Goal: Task Accomplishment & Management: Manage account settings

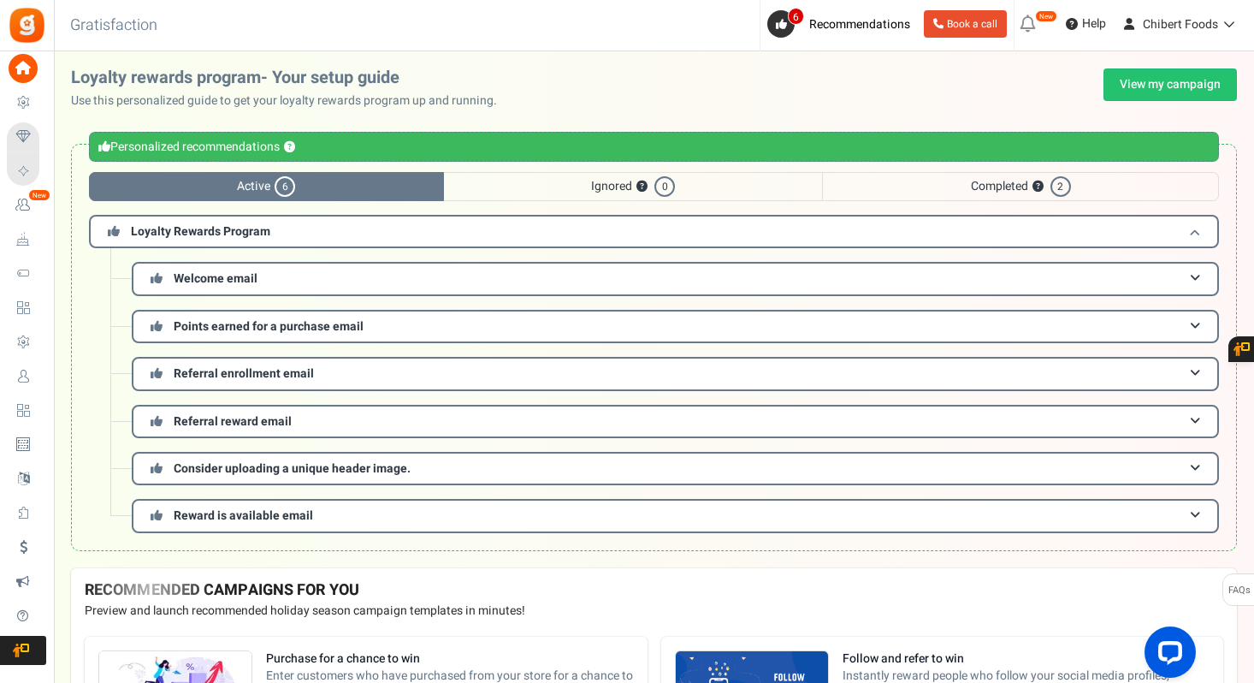
click at [225, 230] on span "Loyalty Rewards Program" at bounding box center [200, 231] width 139 height 18
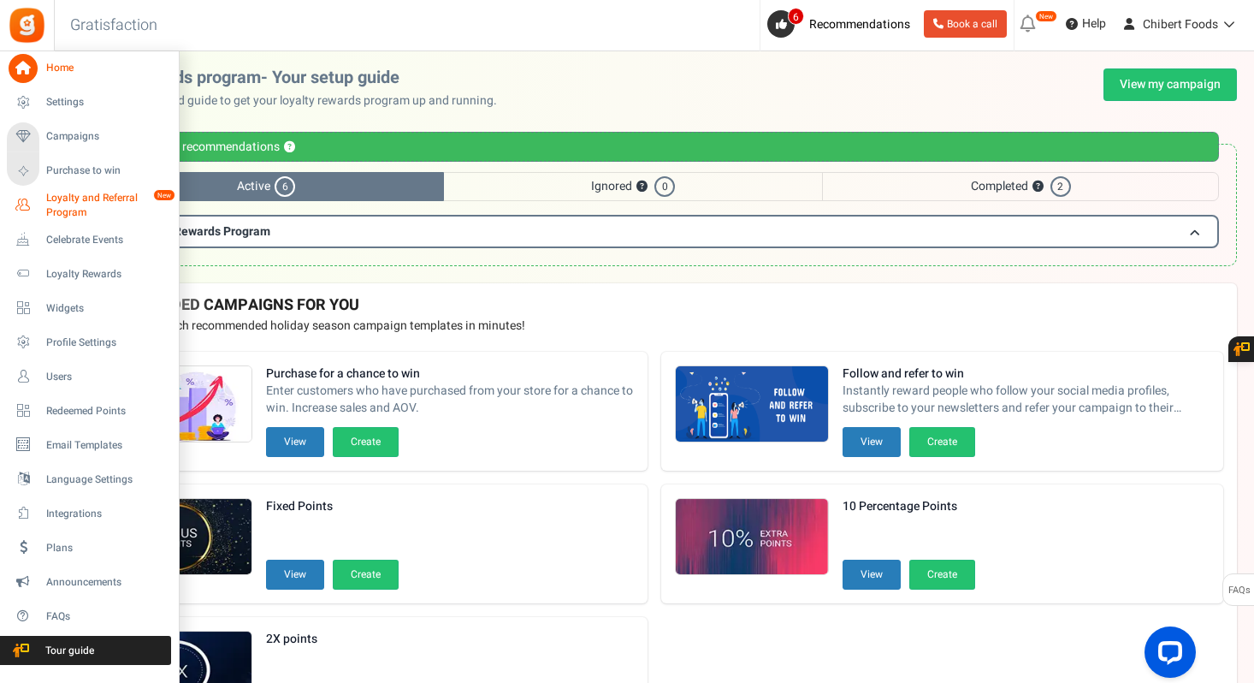
click at [59, 207] on span "Loyalty and Referral Program" at bounding box center [108, 205] width 125 height 29
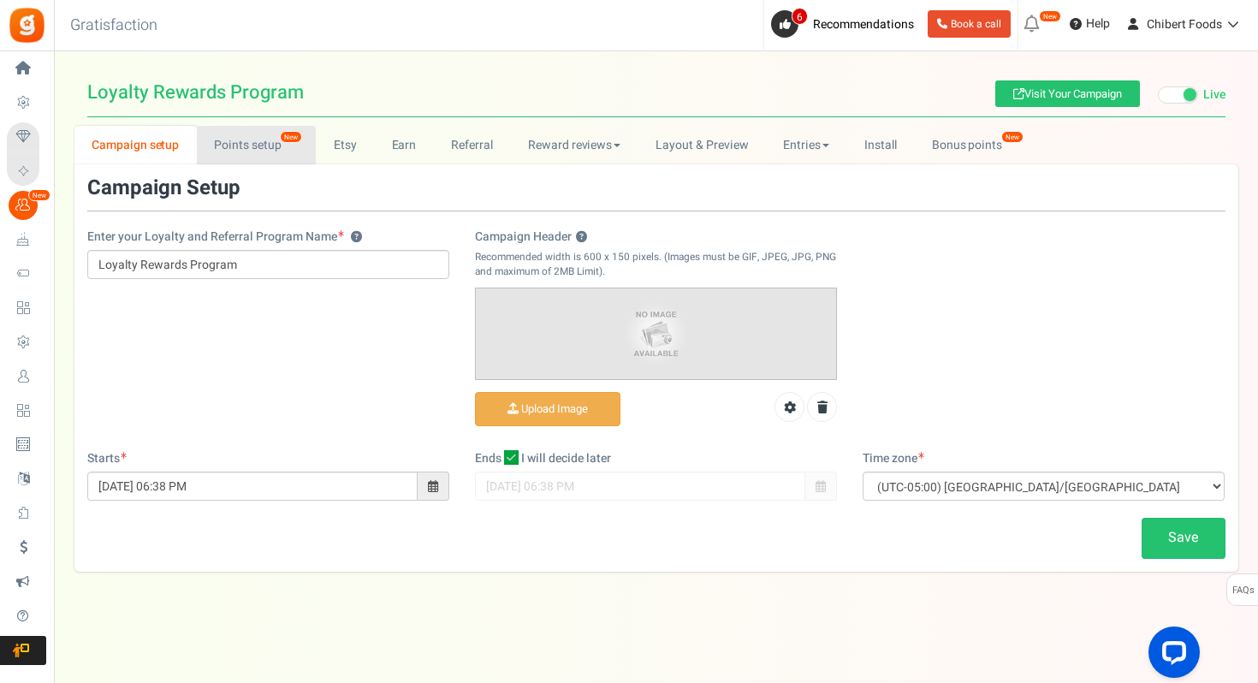
click at [253, 137] on link "Points setup New" at bounding box center [256, 145] width 119 height 38
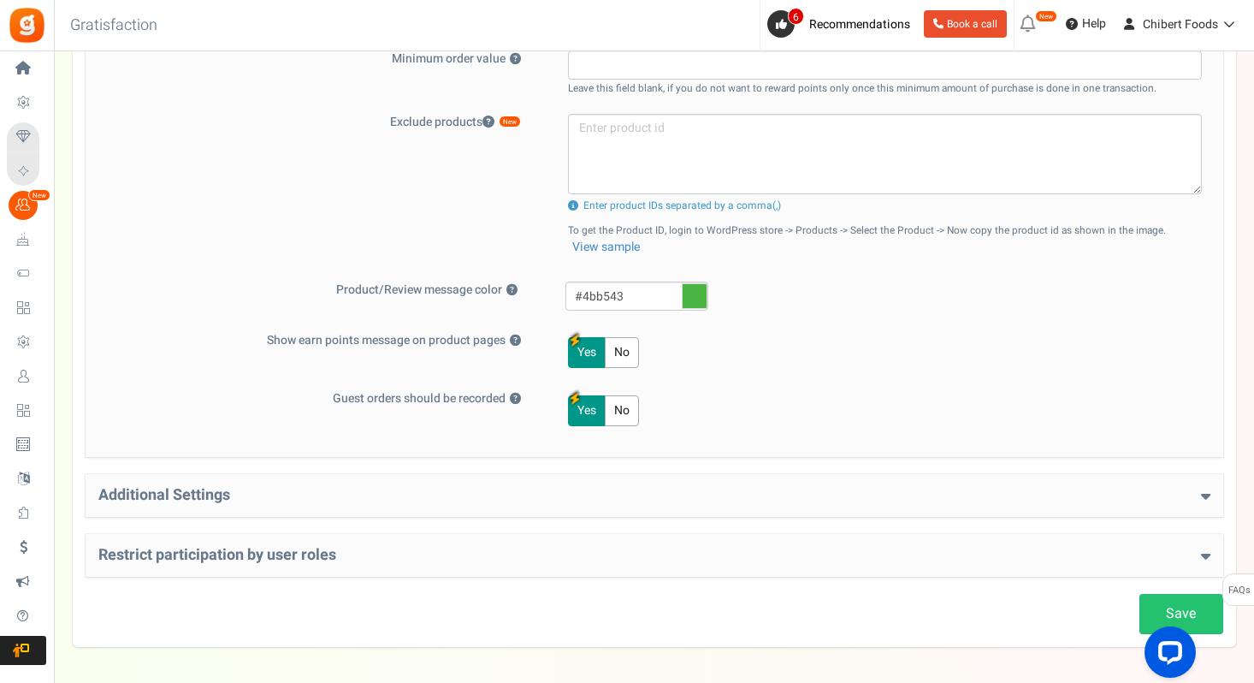
scroll to position [719, 0]
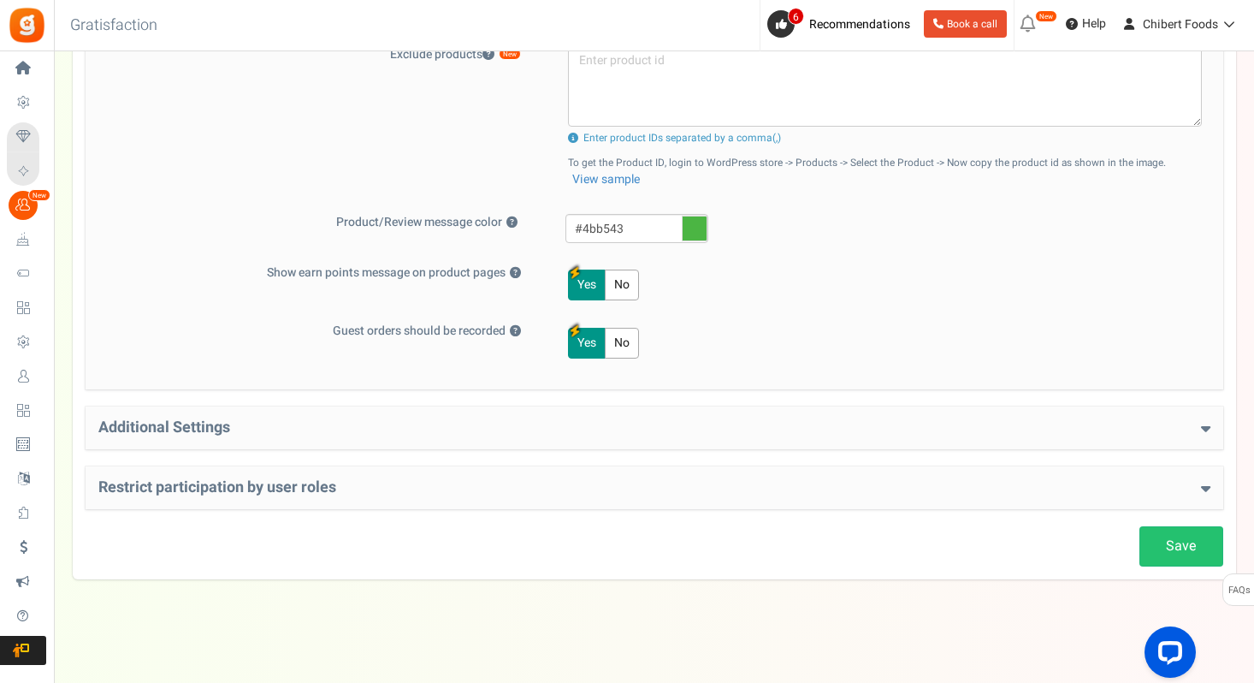
click at [449, 417] on div "Additional Settings Welcome Bonus ? Yes No Enter Welcome Points 25 Welcome Note…" at bounding box center [655, 427] width 1138 height 43
click at [441, 429] on h4 "Additional Settings" at bounding box center [654, 427] width 1112 height 17
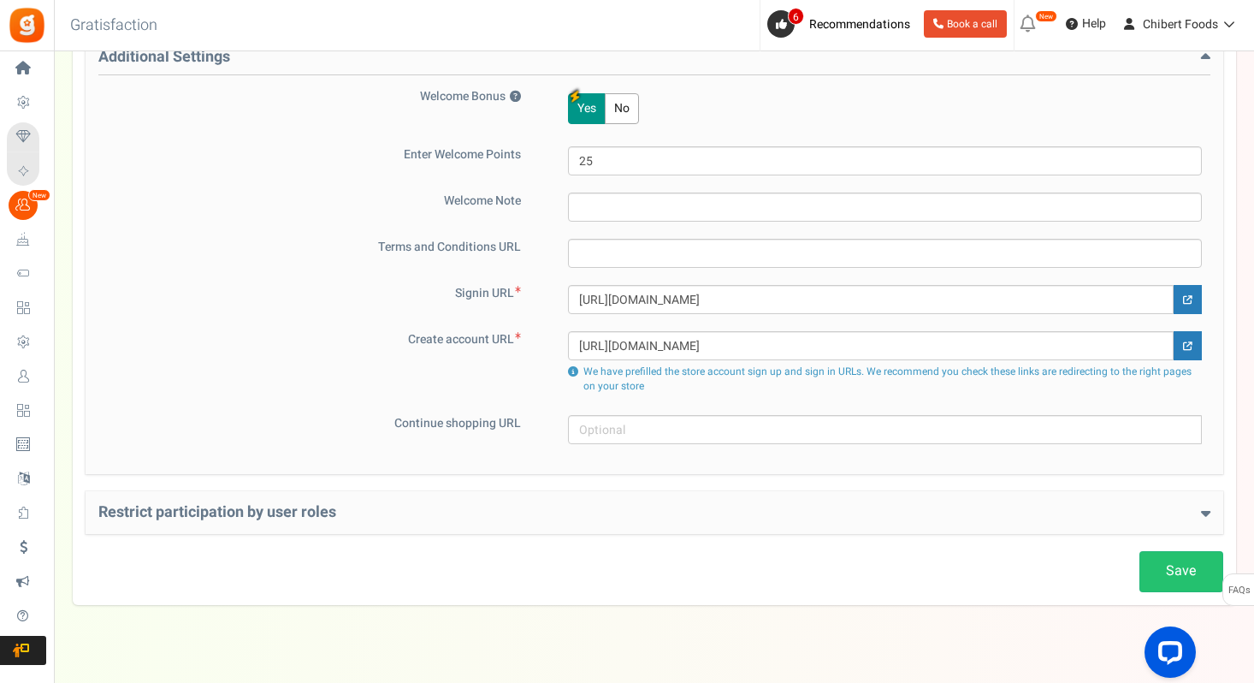
scroll to position [1114, 0]
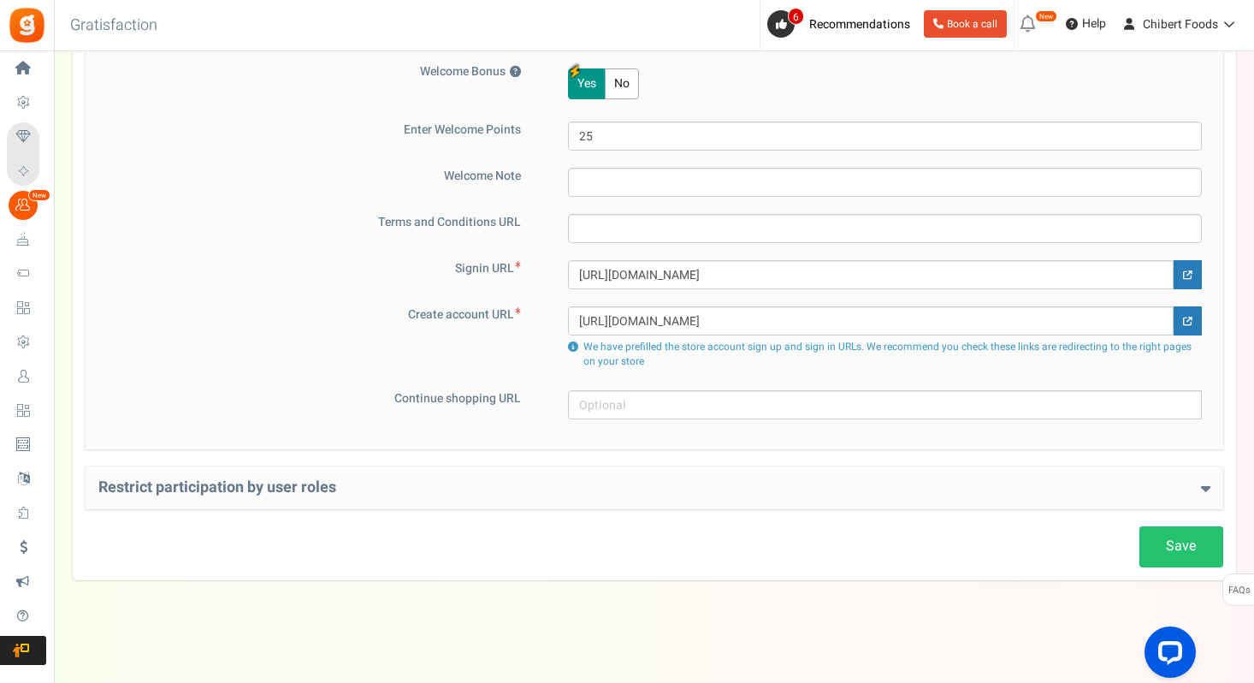
click at [335, 494] on h4 "Restrict participation by user roles" at bounding box center [654, 487] width 1112 height 17
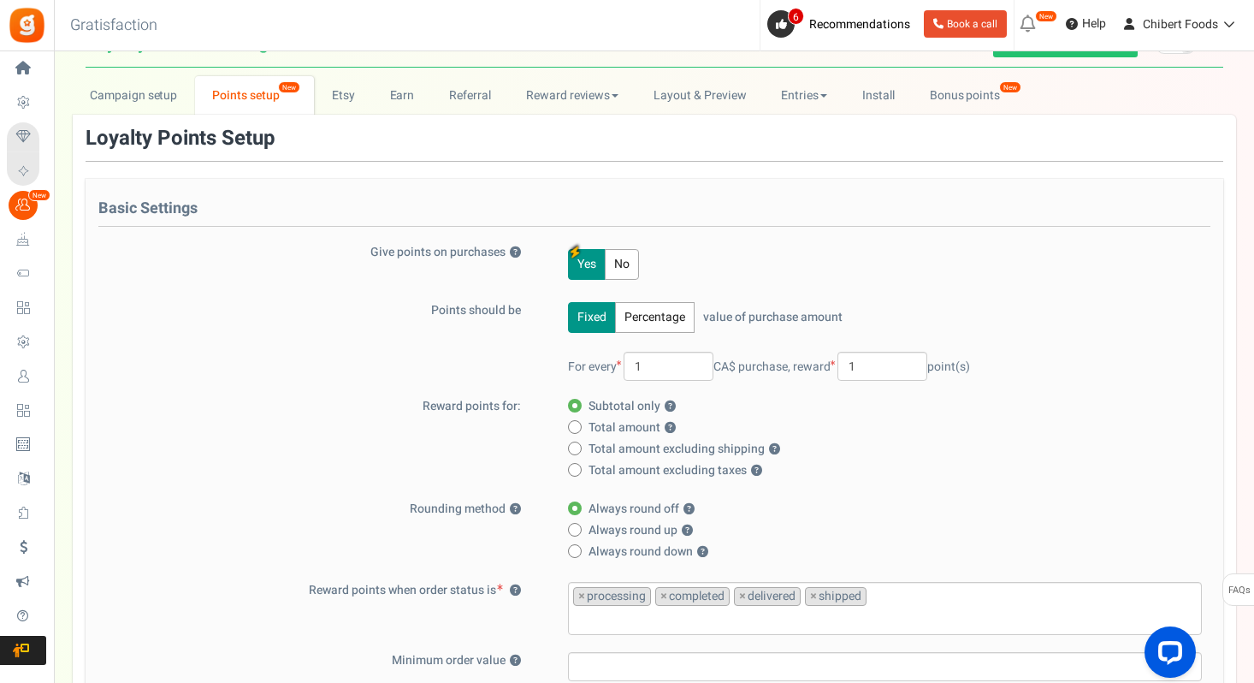
scroll to position [1, 0]
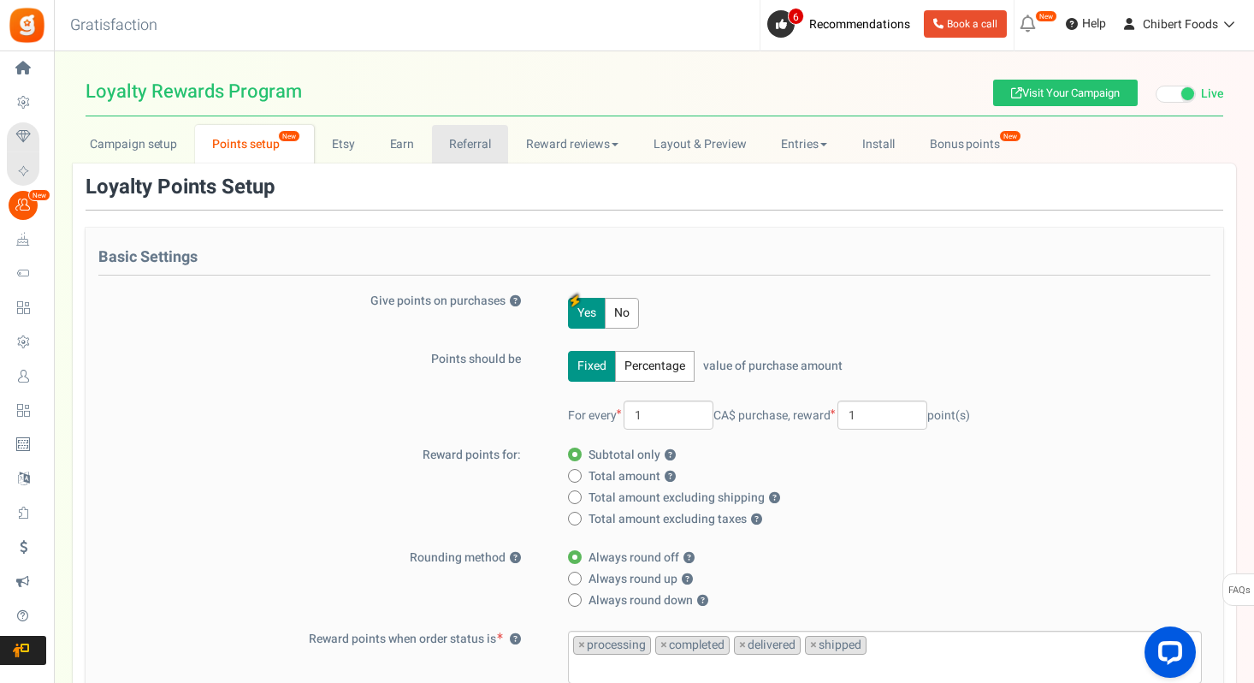
click at [477, 136] on link "Referral" at bounding box center [470, 144] width 77 height 38
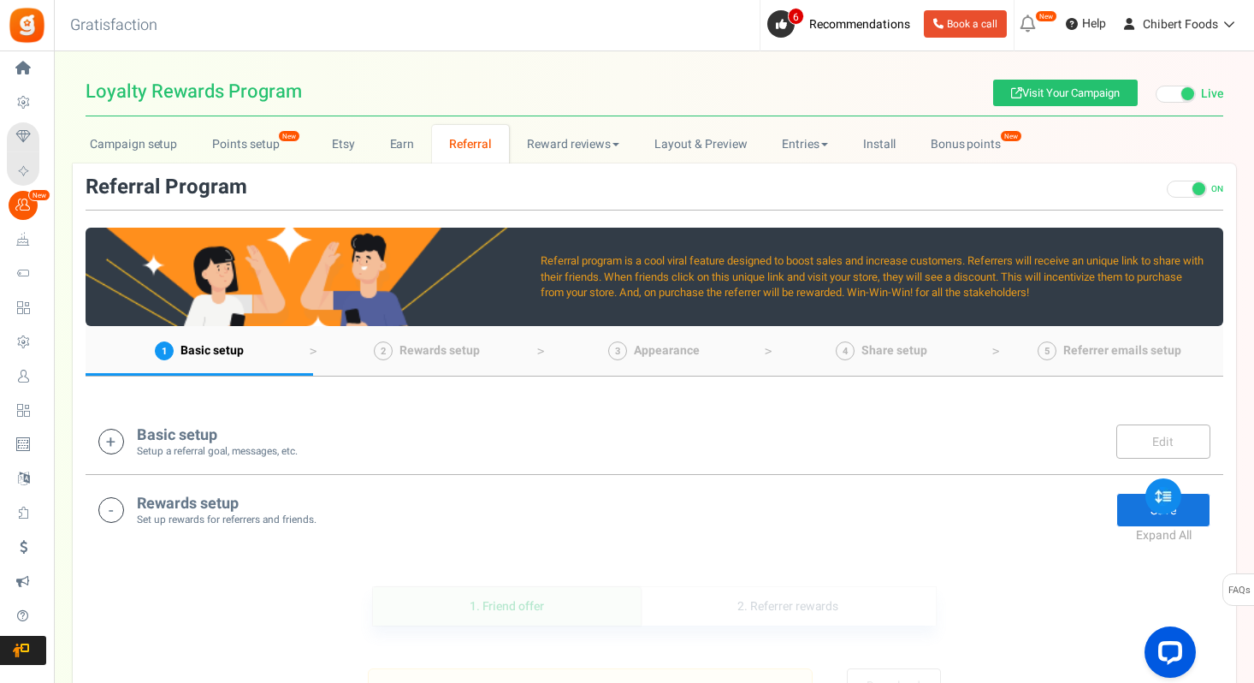
click at [341, 455] on div "Basic setup Setup a referral goal, messages, etc. Edit Save" at bounding box center [654, 440] width 1112 height 35
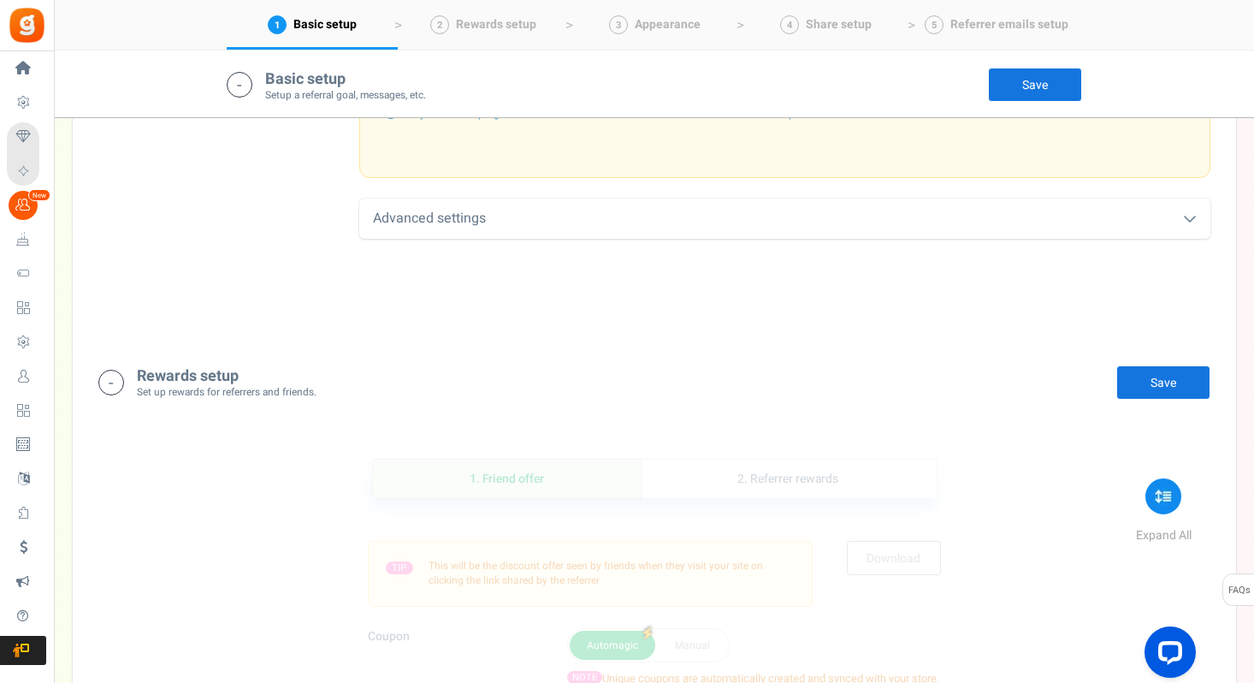
scroll to position [835, 0]
click at [303, 386] on small "Set up rewards for referrers and friends." at bounding box center [227, 390] width 180 height 15
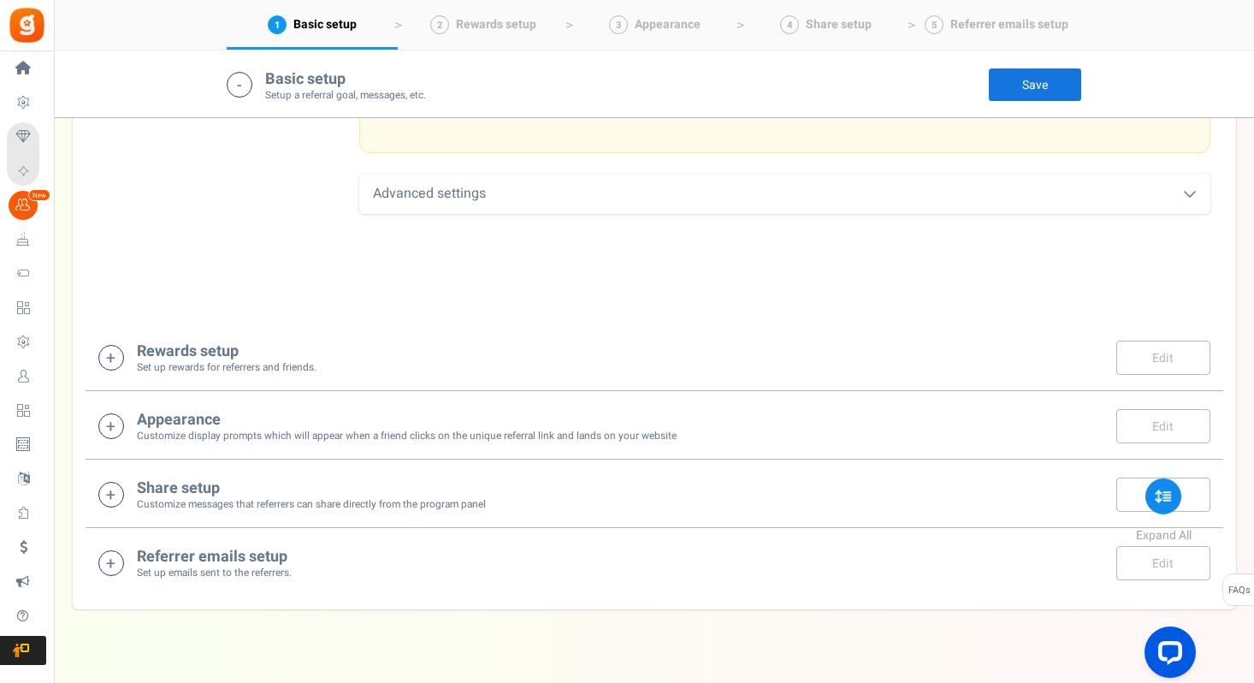
scroll to position [865, 0]
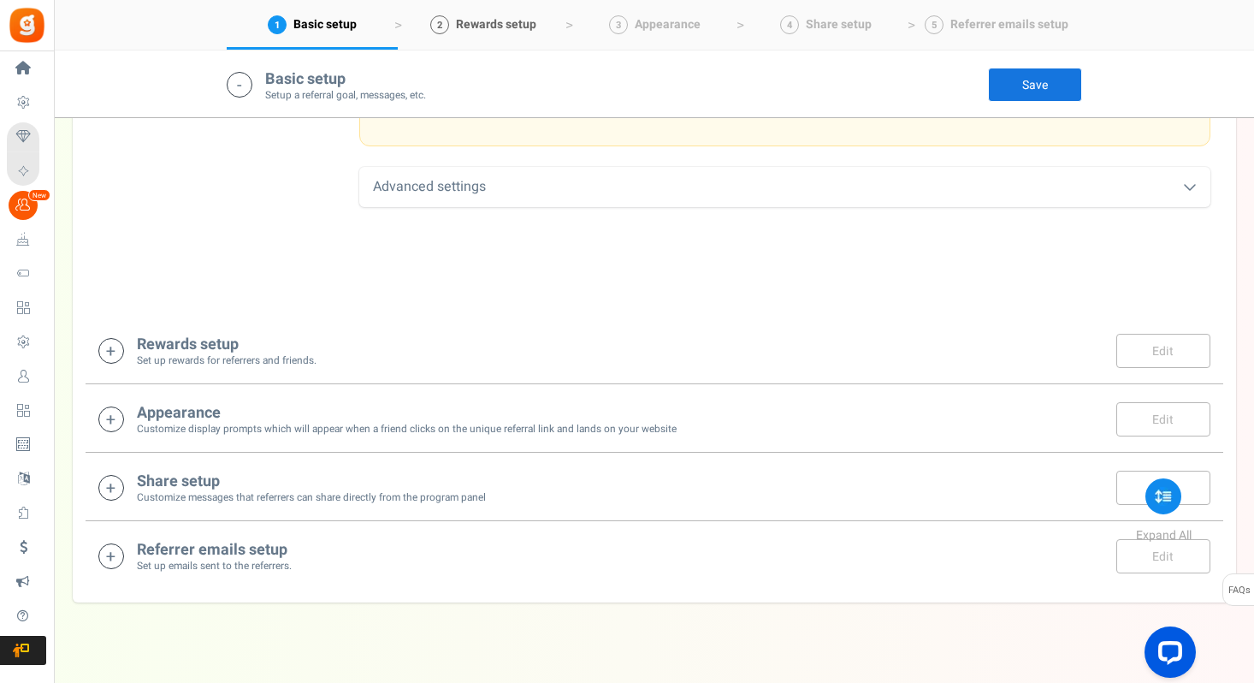
click at [507, 20] on span "Rewards setup" at bounding box center [496, 24] width 80 height 18
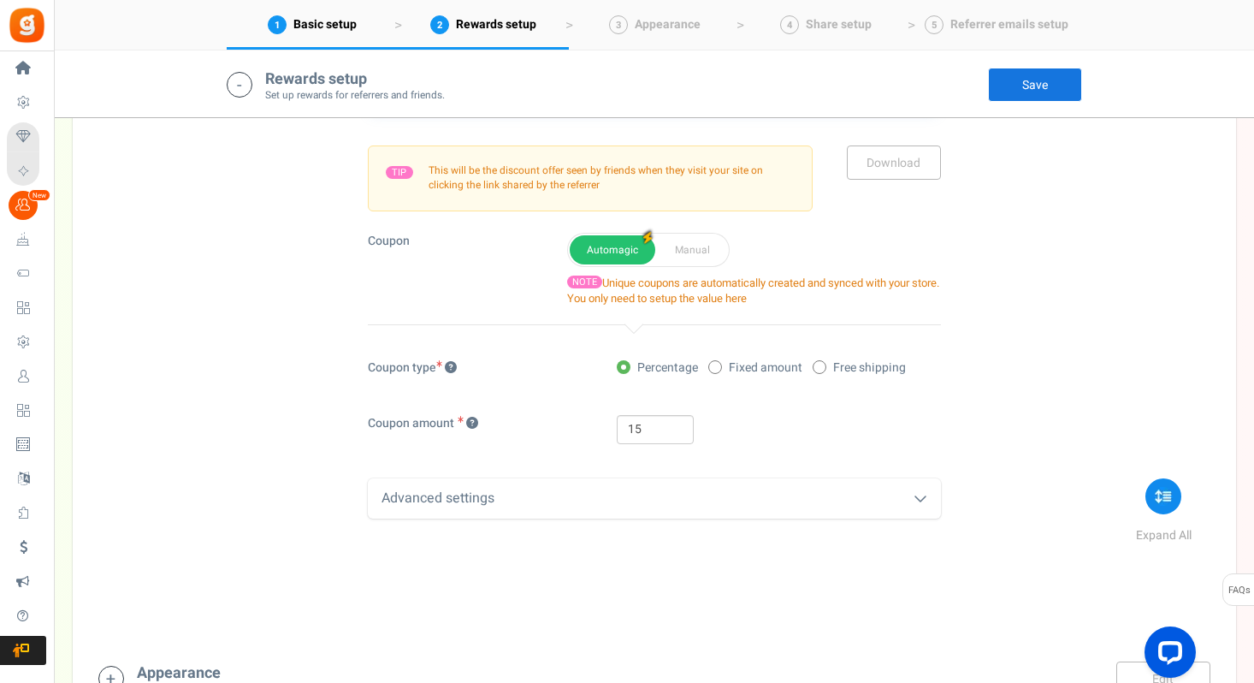
scroll to position [1249, 0]
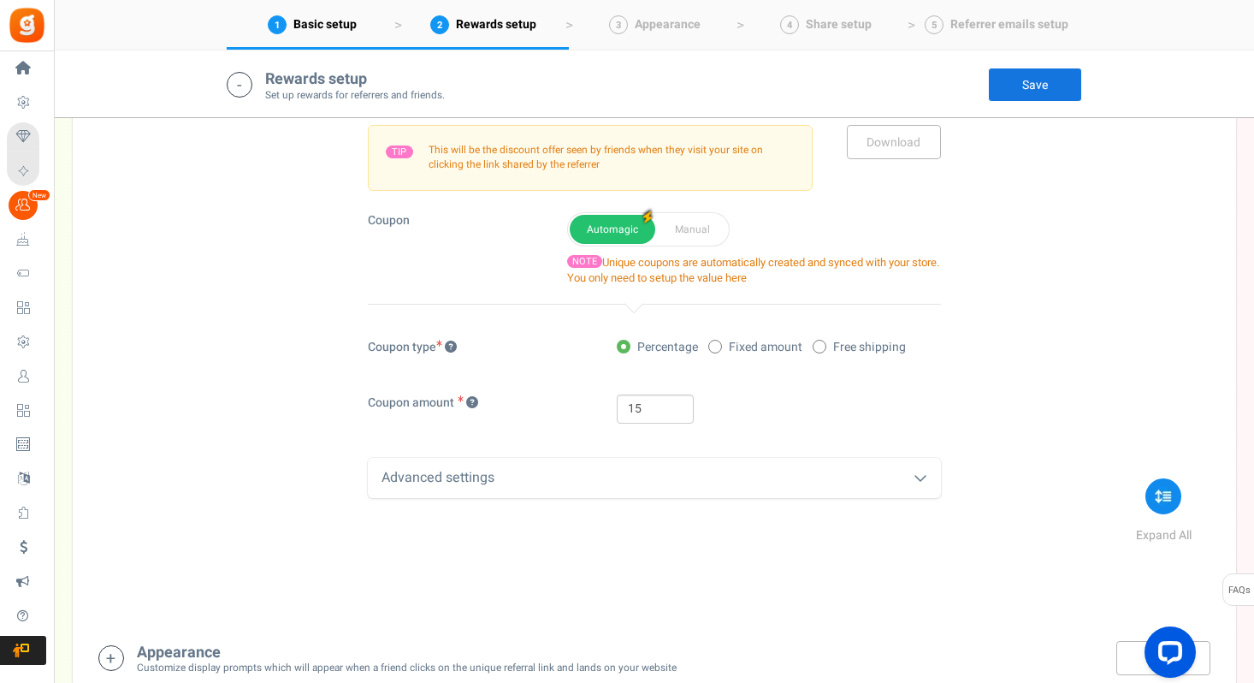
click at [559, 482] on div "Advanced settings" at bounding box center [654, 478] width 573 height 40
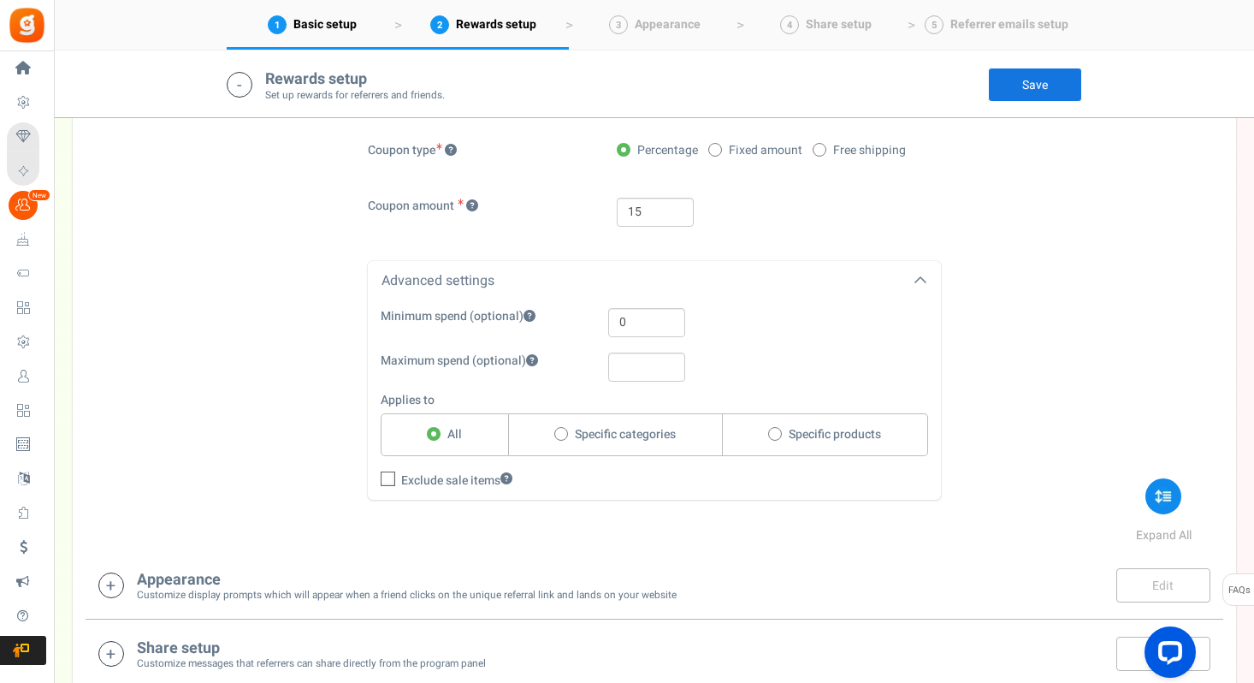
scroll to position [1571, 0]
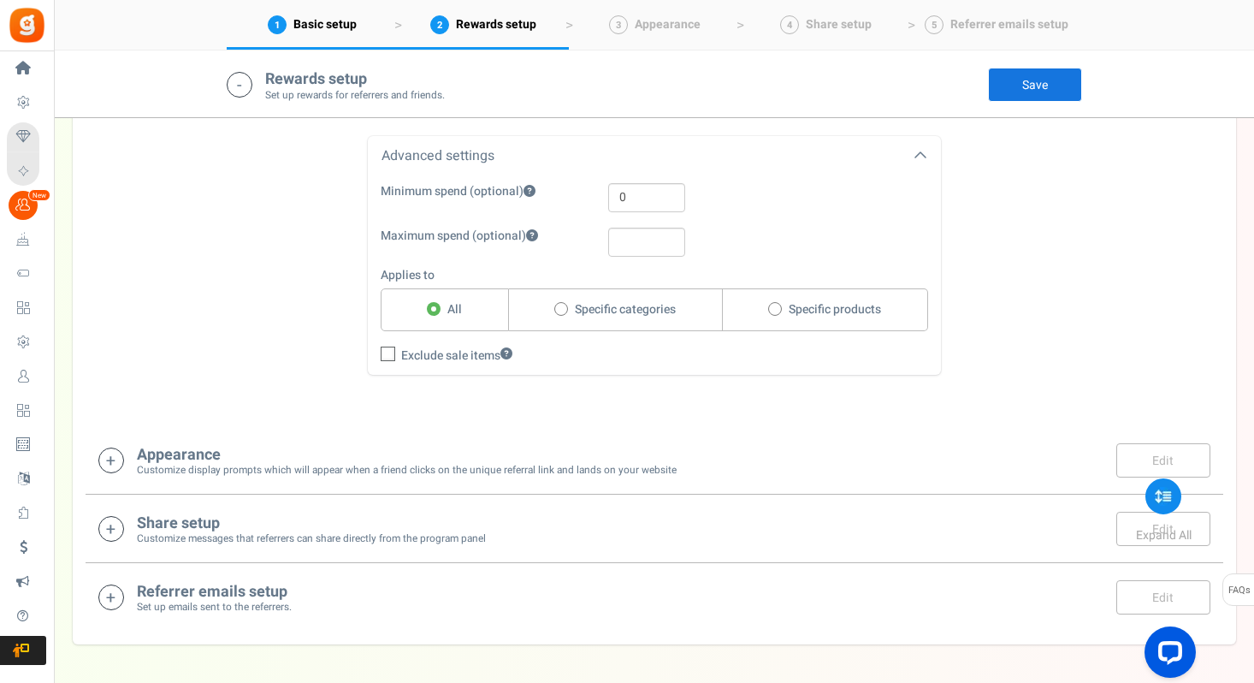
click at [275, 453] on h4 "Appearance" at bounding box center [407, 455] width 540 height 17
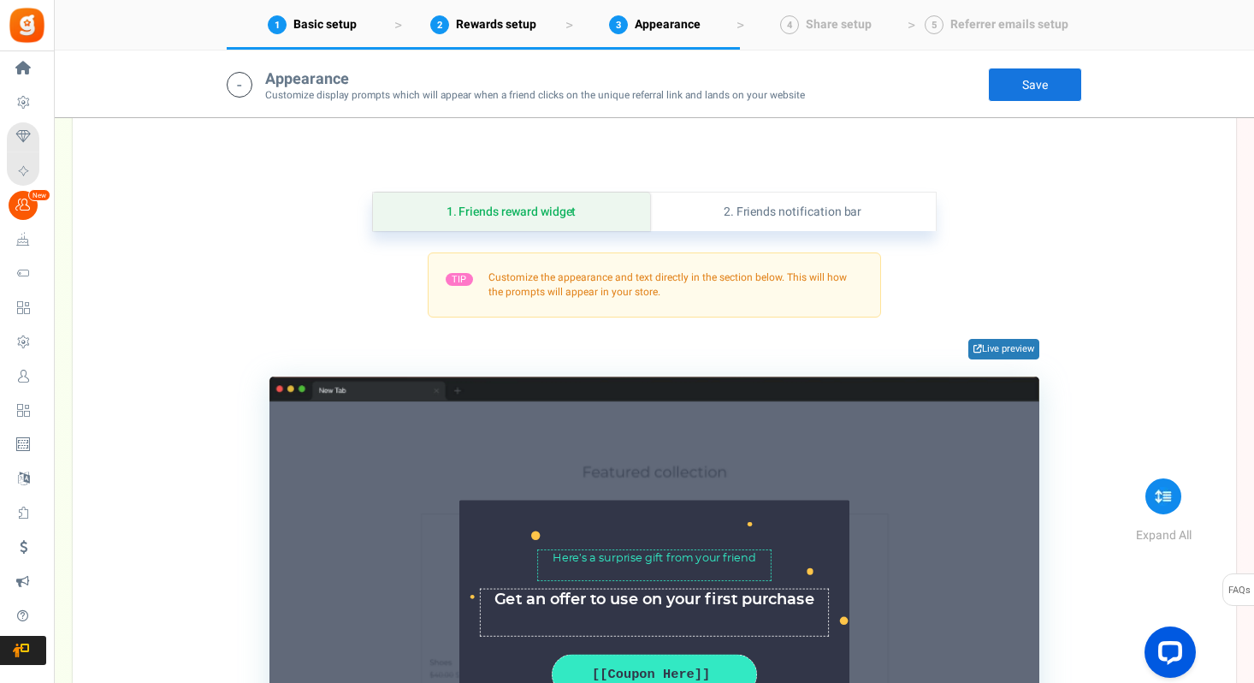
scroll to position [1946, 0]
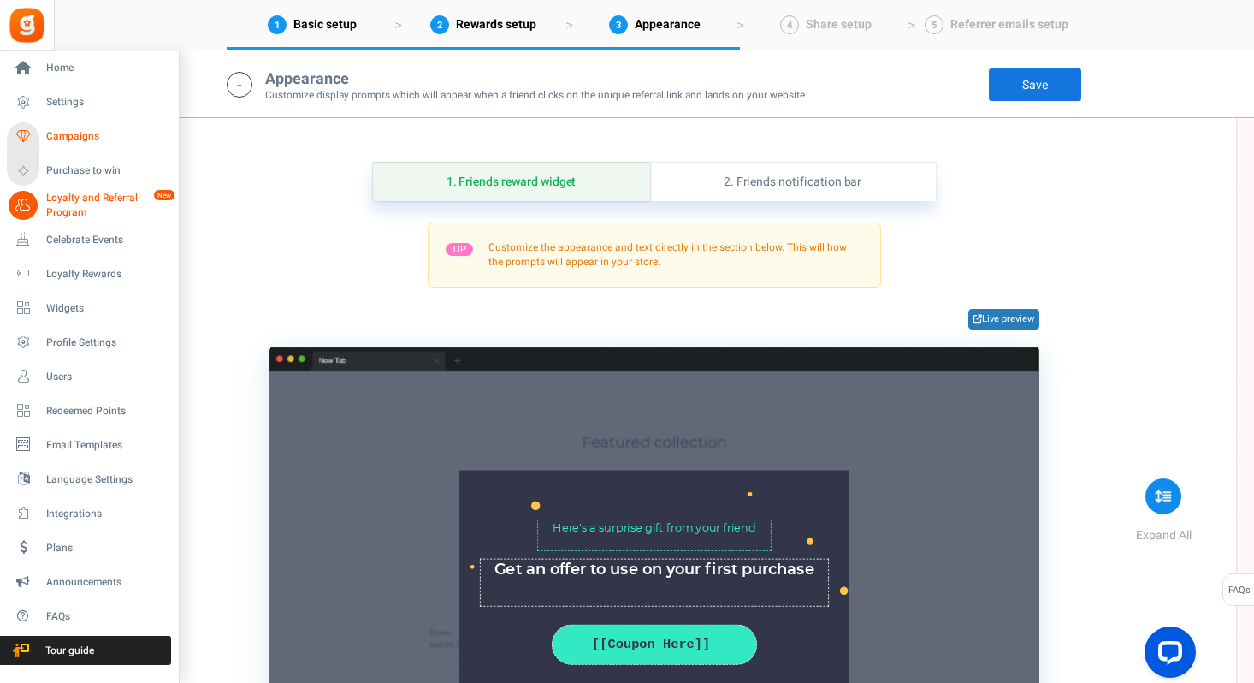
click at [72, 141] on span "Campaigns" at bounding box center [106, 136] width 120 height 15
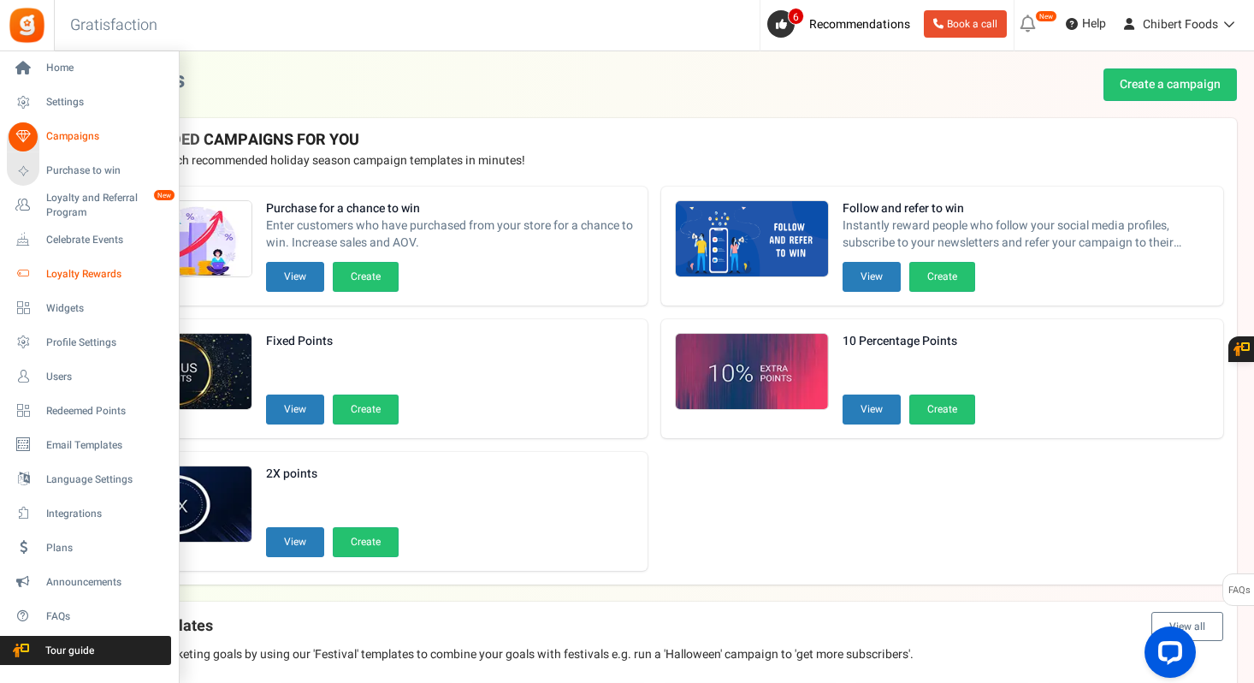
scroll to position [28, 0]
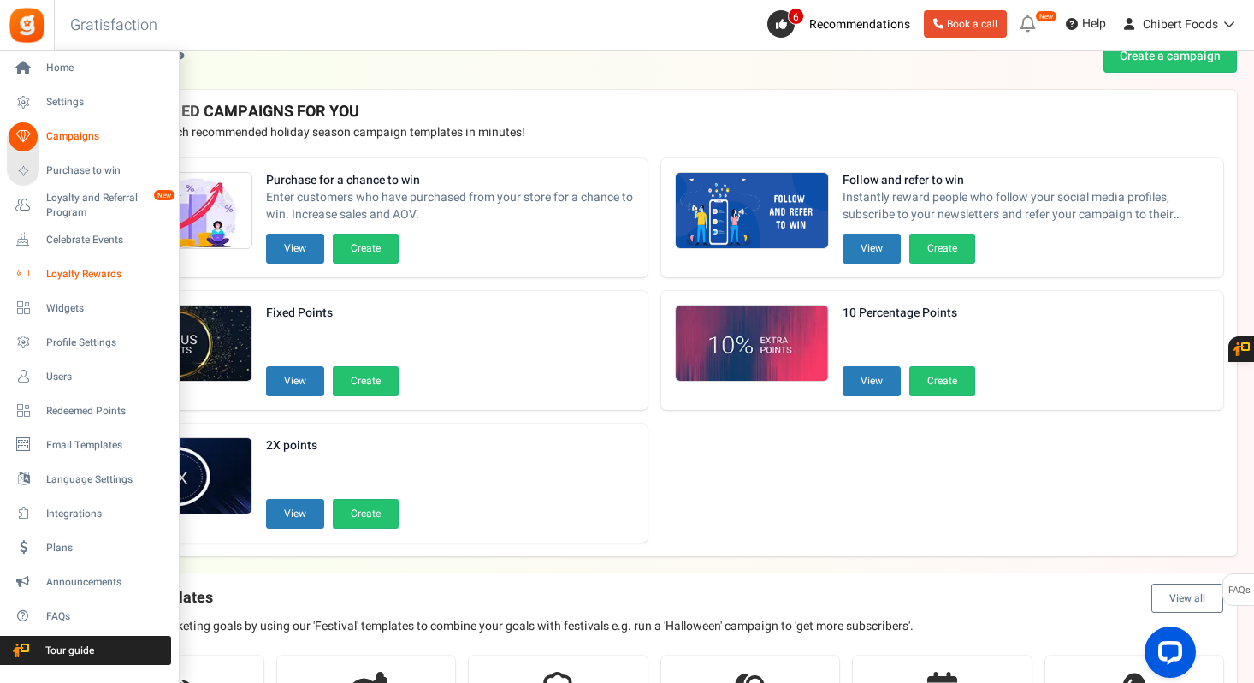
click at [87, 269] on span "Loyalty Rewards" at bounding box center [106, 274] width 120 height 15
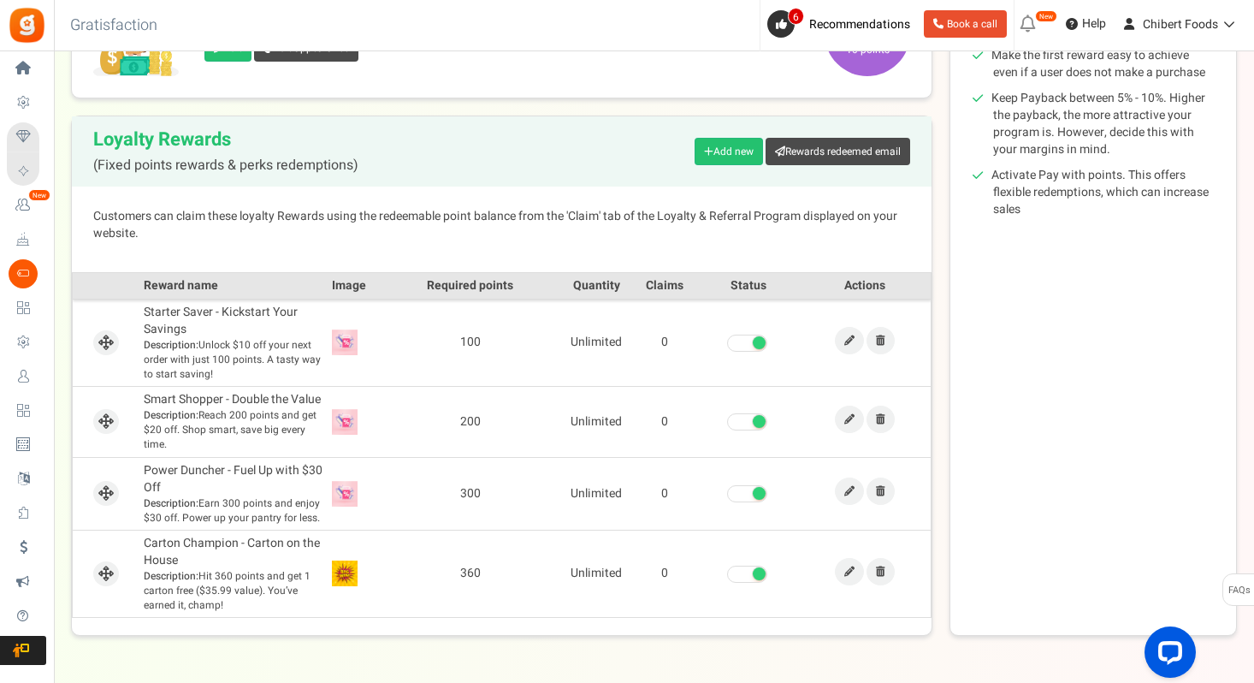
scroll to position [339, 0]
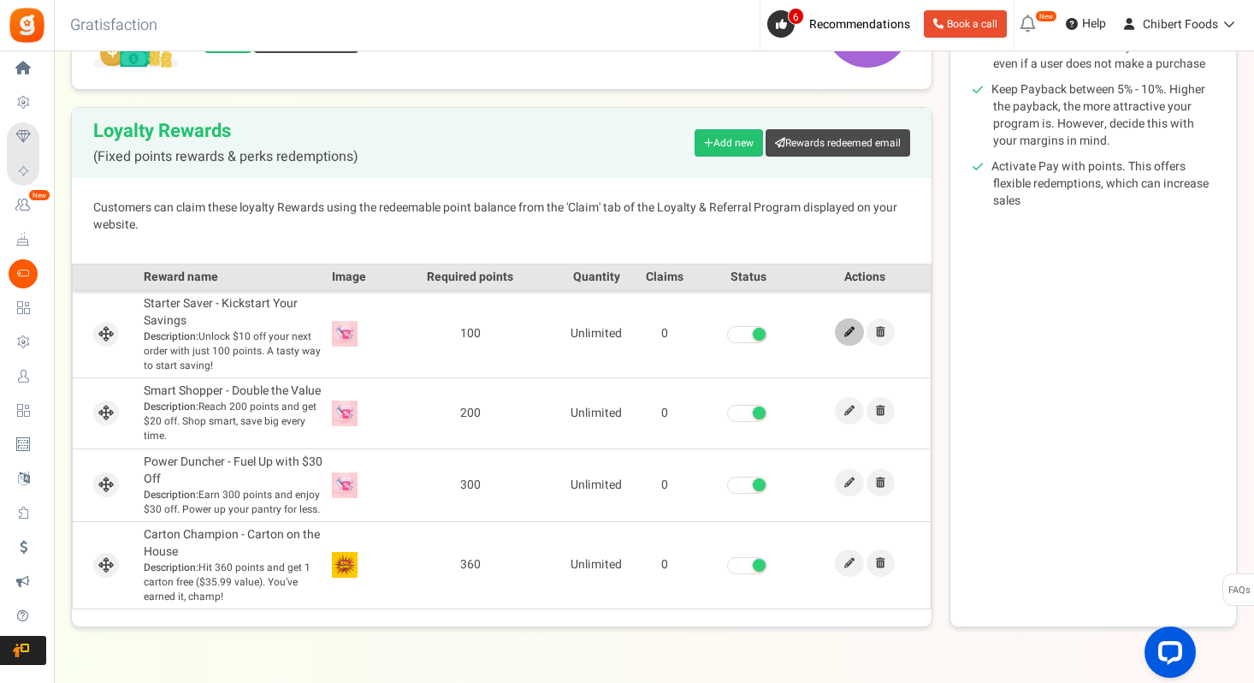
click at [844, 337] on link at bounding box center [849, 331] width 29 height 27
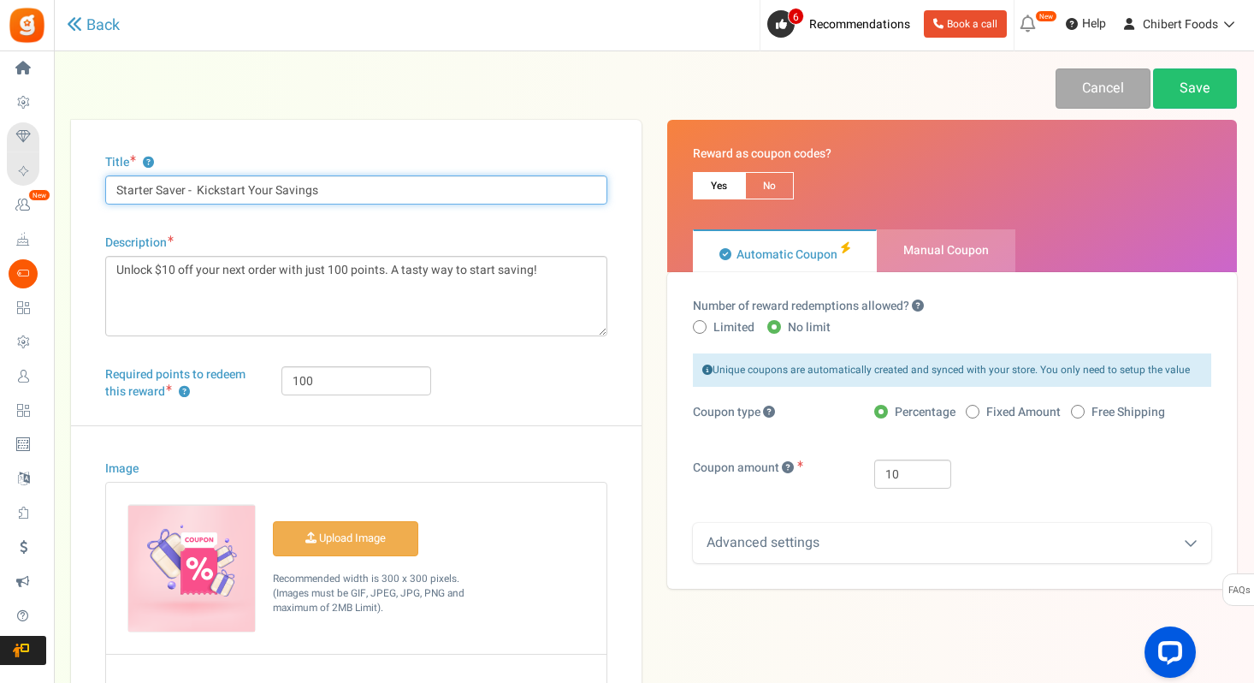
click at [207, 190] on input "Starter Saver - Kickstart Your Savings" at bounding box center [356, 189] width 502 height 29
paste input "🏅 Points Saver"
click at [131, 195] on input "🏅 Points Saver" at bounding box center [356, 189] width 502 height 29
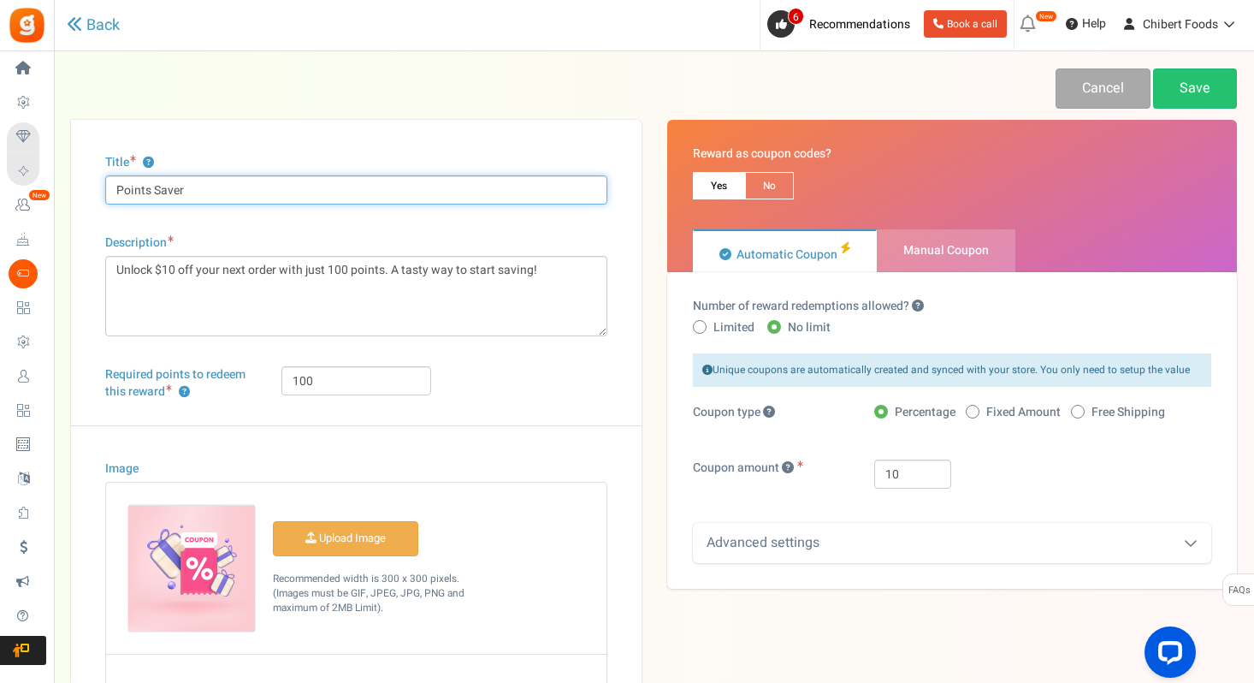
type input "Points Saver"
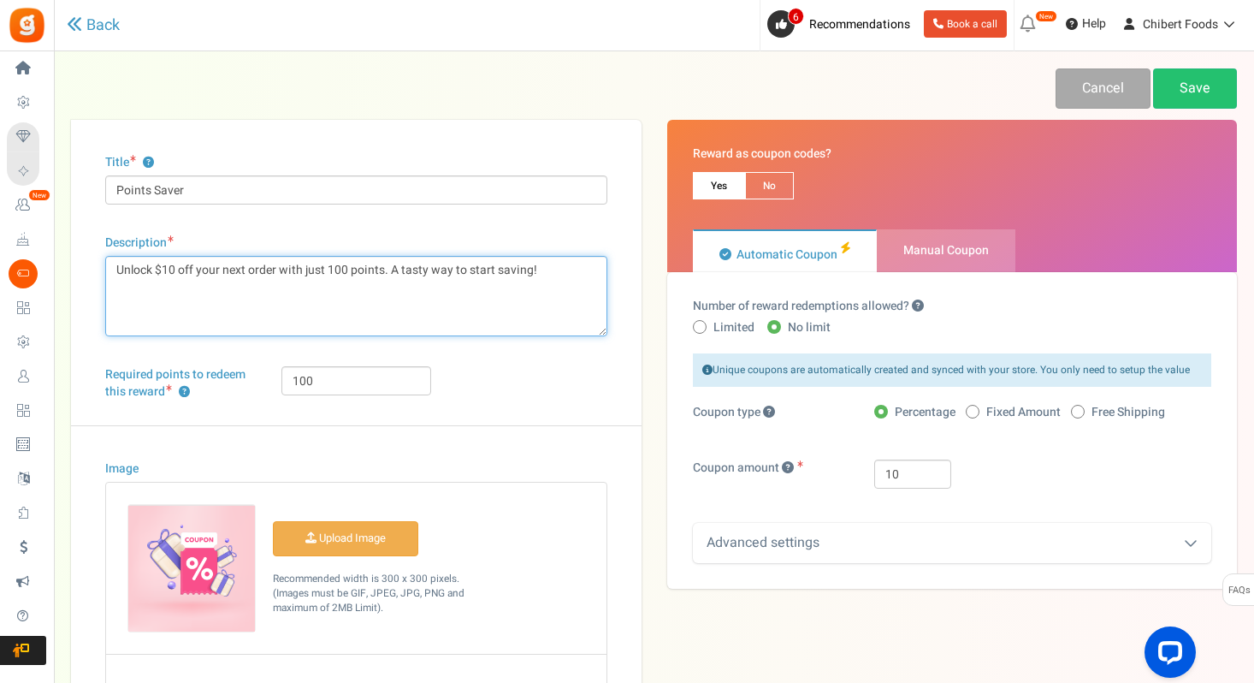
click at [159, 270] on textarea "Unlock $10 off your next order with just 100 points. A tasty way to start savin…" at bounding box center [356, 296] width 502 height 80
click at [347, 276] on textarea "Unlock $10 off your next order with just 100 points. A tasty way to start savin…" at bounding box center [356, 296] width 502 height 80
type textarea "Unlock 10% off your next order with just 180 points. A tasty way to start savin…"
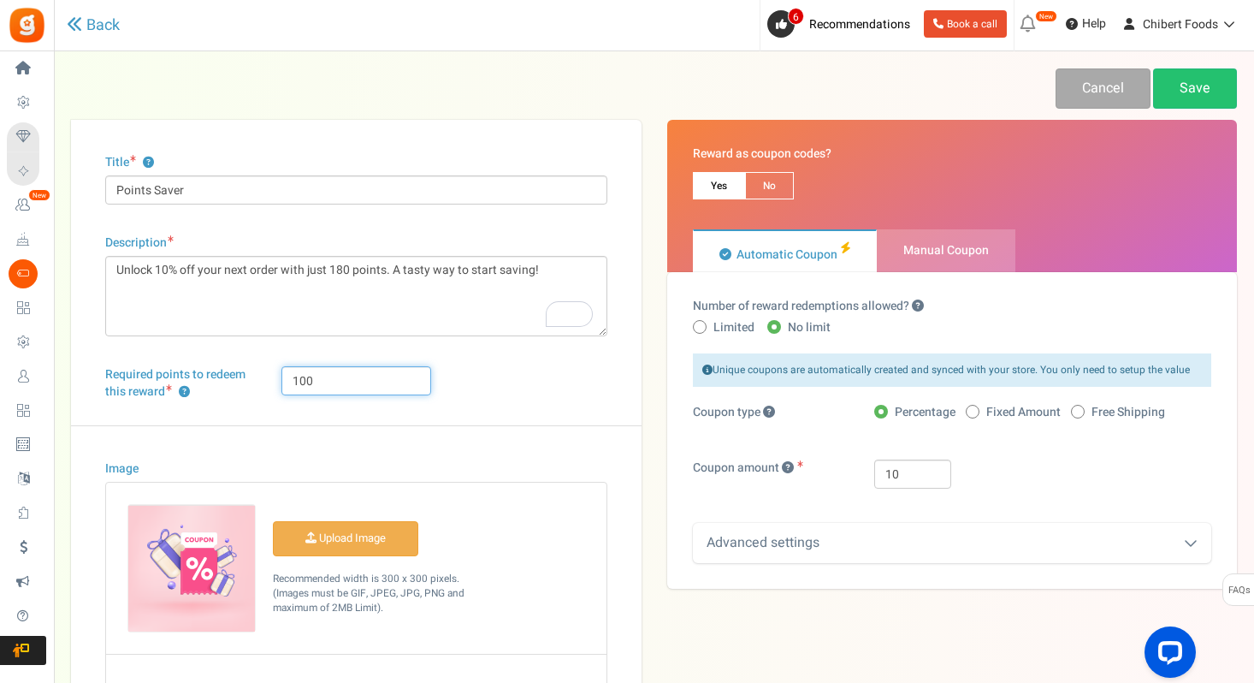
click at [311, 380] on input "100" at bounding box center [356, 380] width 151 height 29
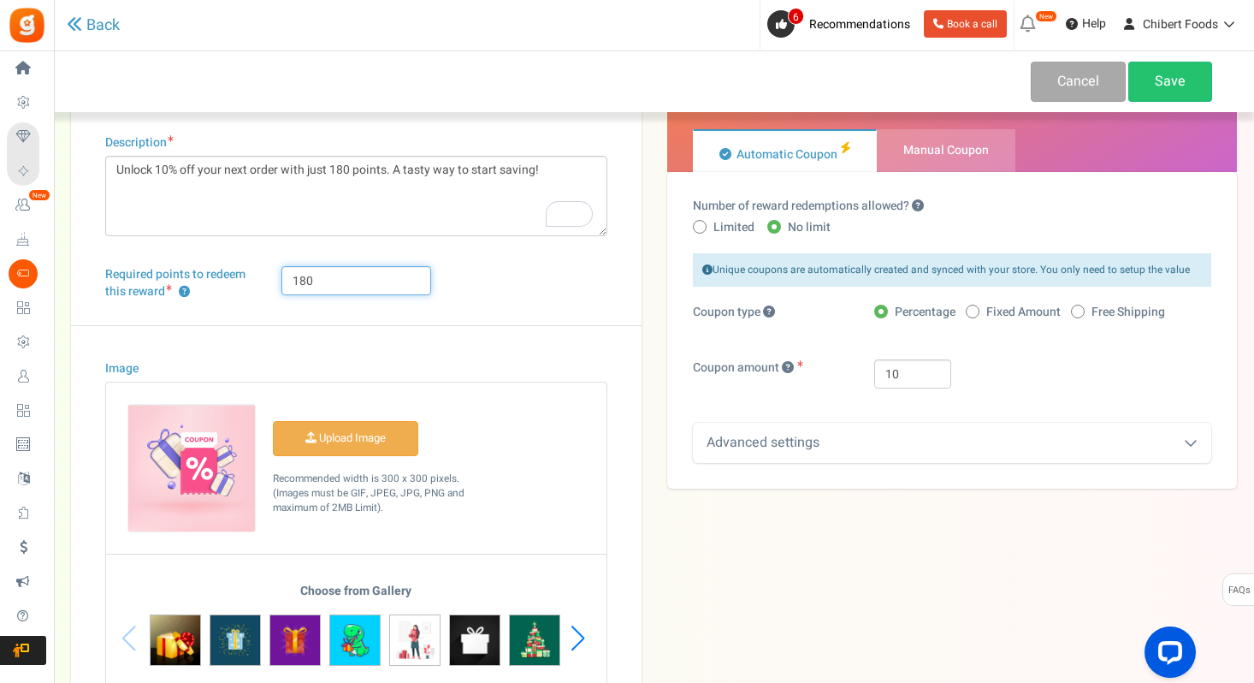
scroll to position [108, 0]
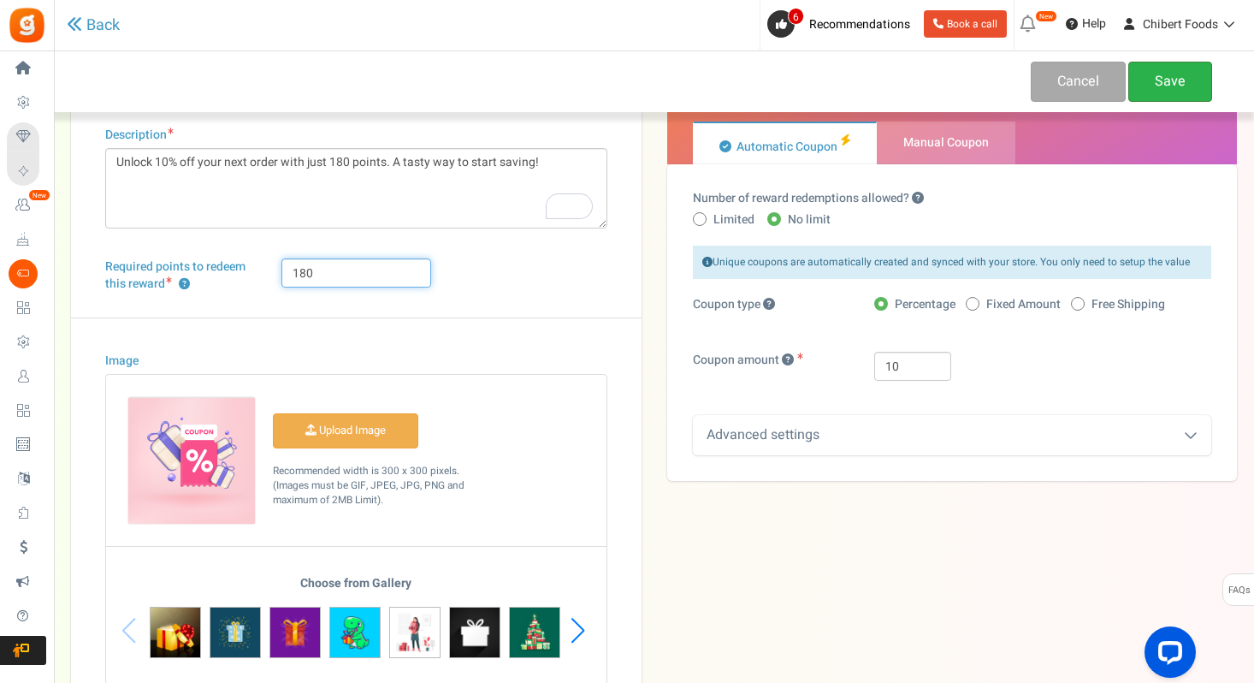
type input "180"
click at [1190, 86] on link "Save" at bounding box center [1170, 82] width 84 height 40
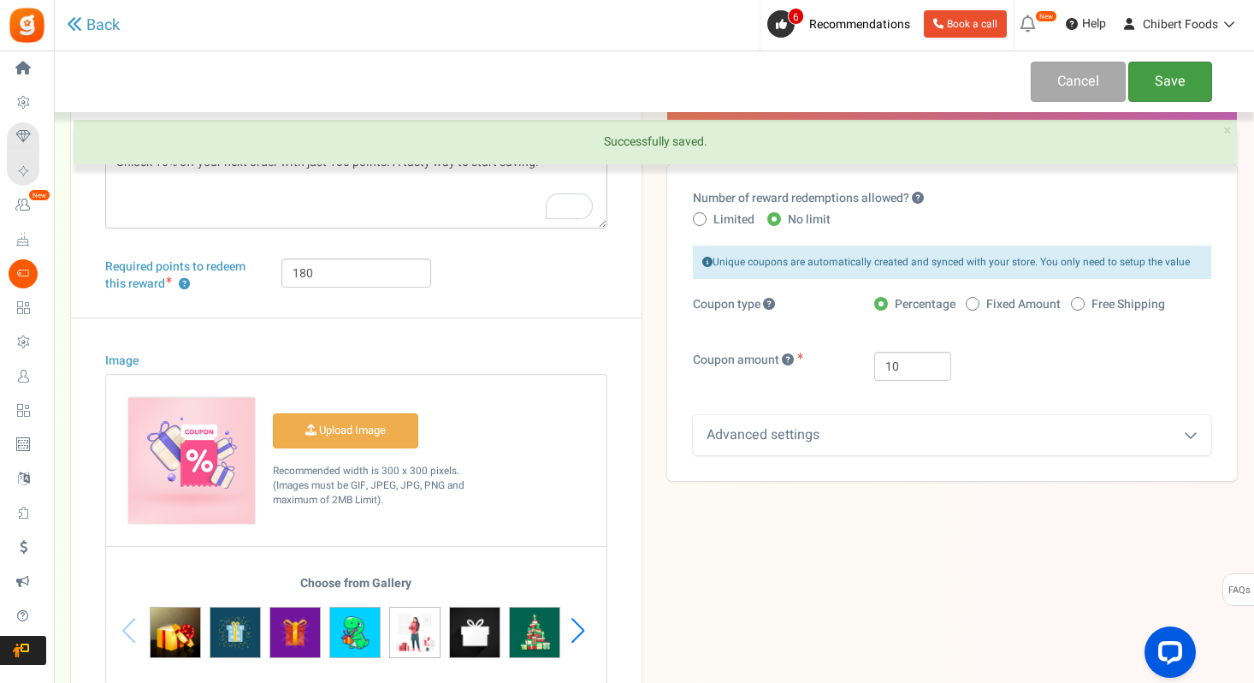
scroll to position [0, 0]
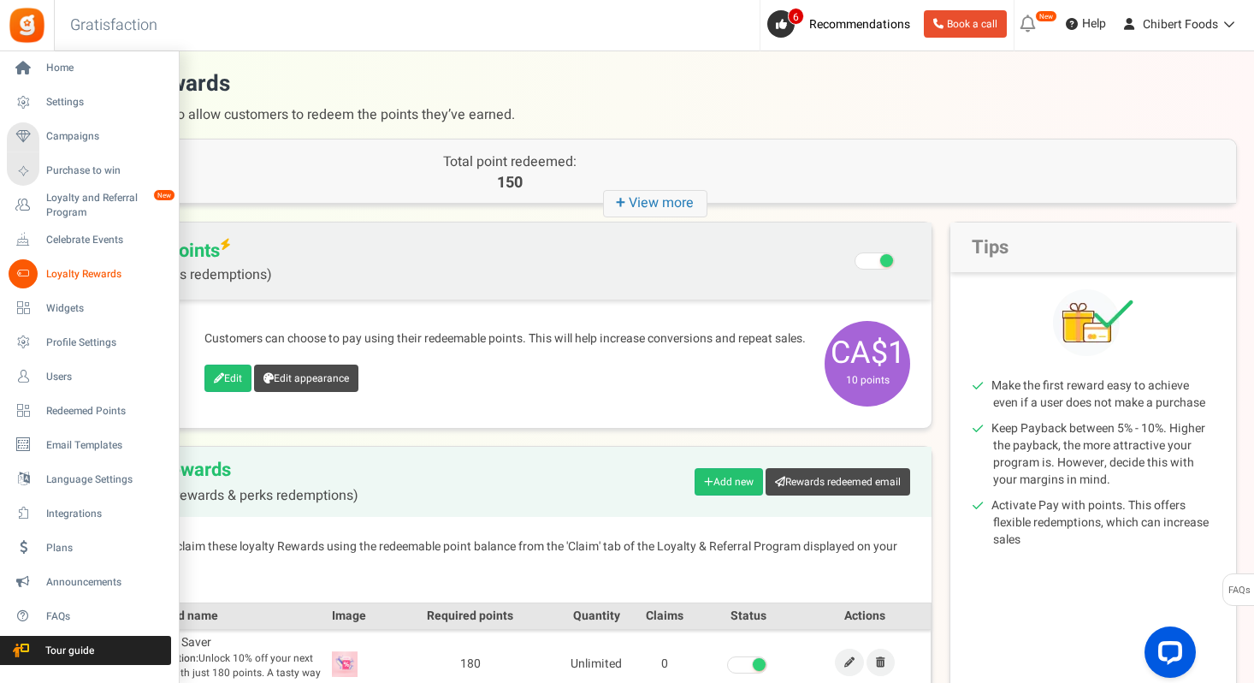
click at [75, 275] on span "Loyalty Rewards" at bounding box center [106, 274] width 120 height 15
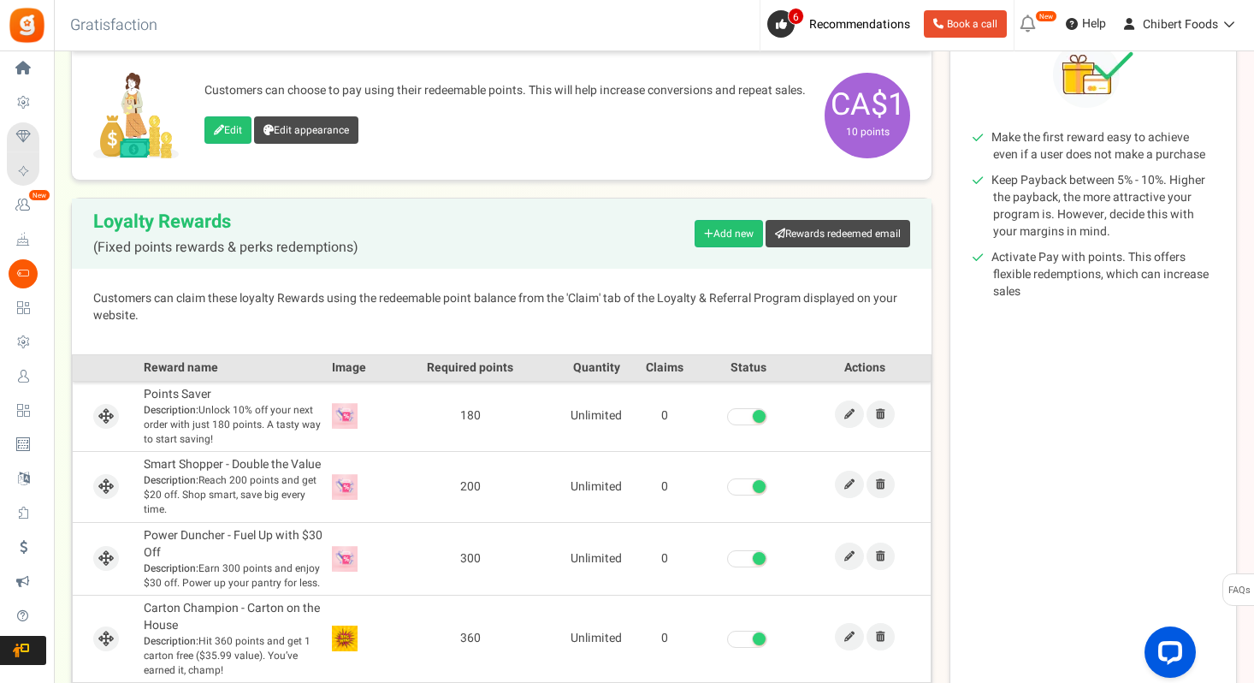
scroll to position [370, 0]
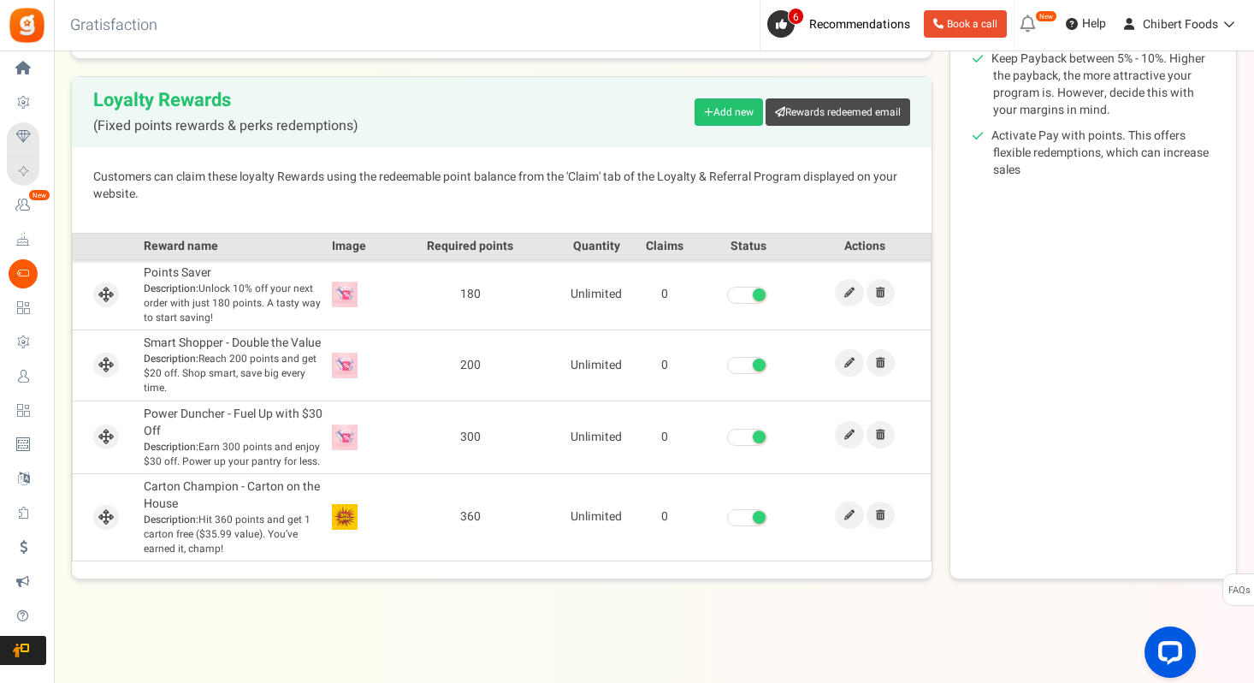
click at [737, 372] on span at bounding box center [747, 365] width 40 height 17
click at [727, 371] on input "checkbox" at bounding box center [727, 365] width 0 height 11
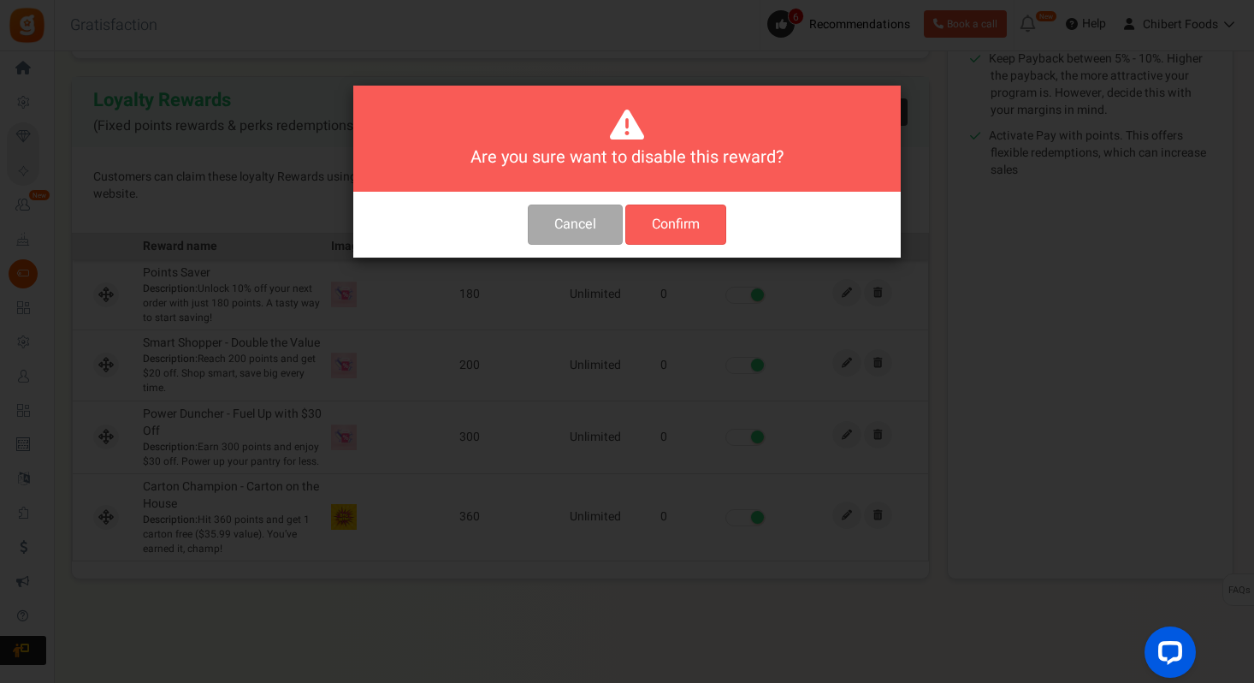
scroll to position [0, 0]
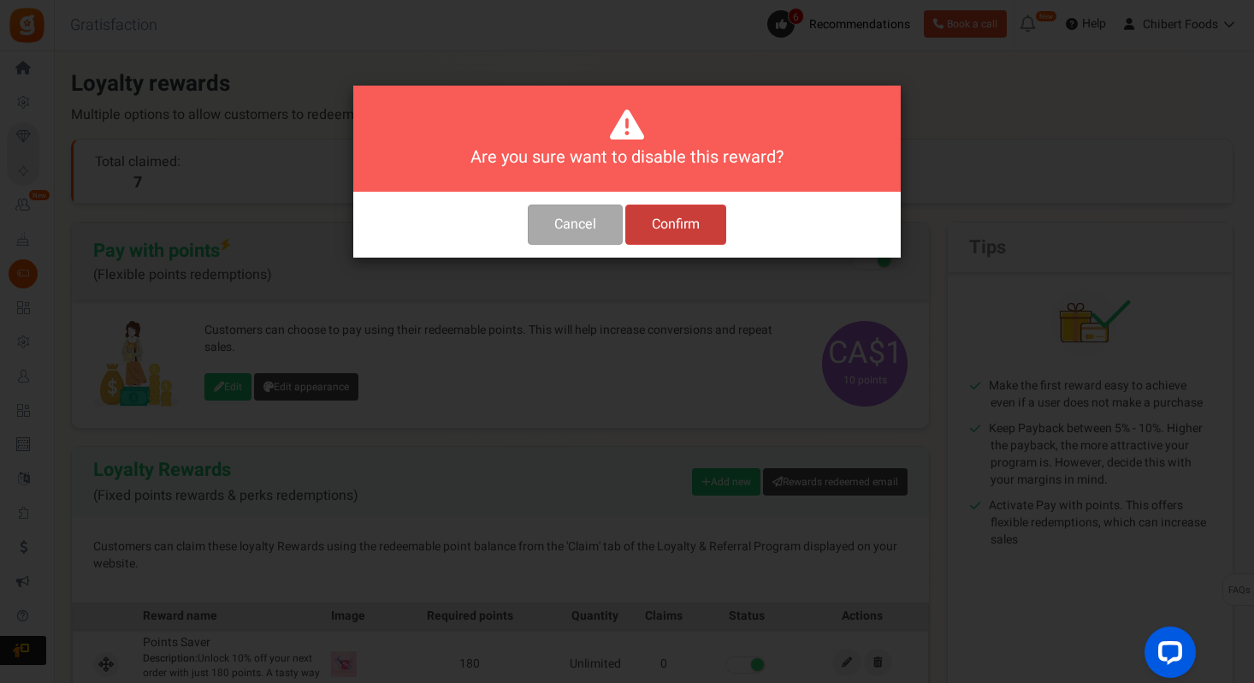
click at [708, 213] on button "Confirm" at bounding box center [675, 224] width 101 height 40
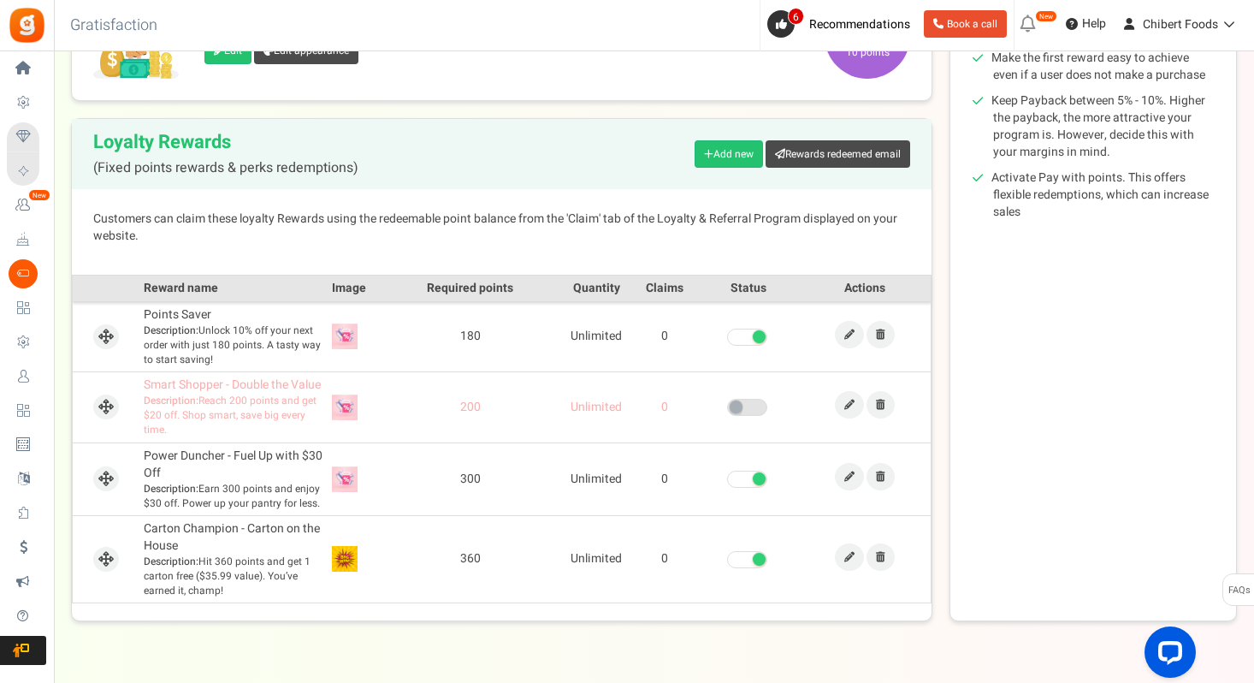
scroll to position [350, 0]
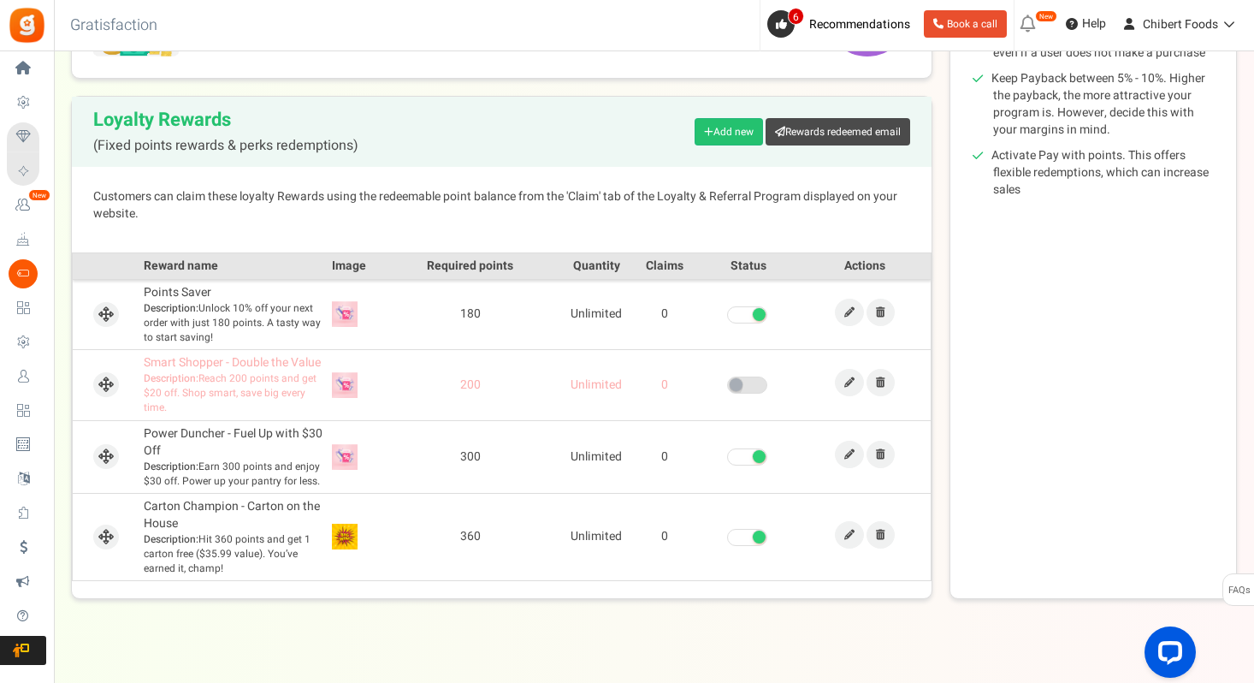
click at [744, 453] on span at bounding box center [747, 456] width 40 height 17
click at [727, 453] on input "checkbox" at bounding box center [727, 457] width 0 height 11
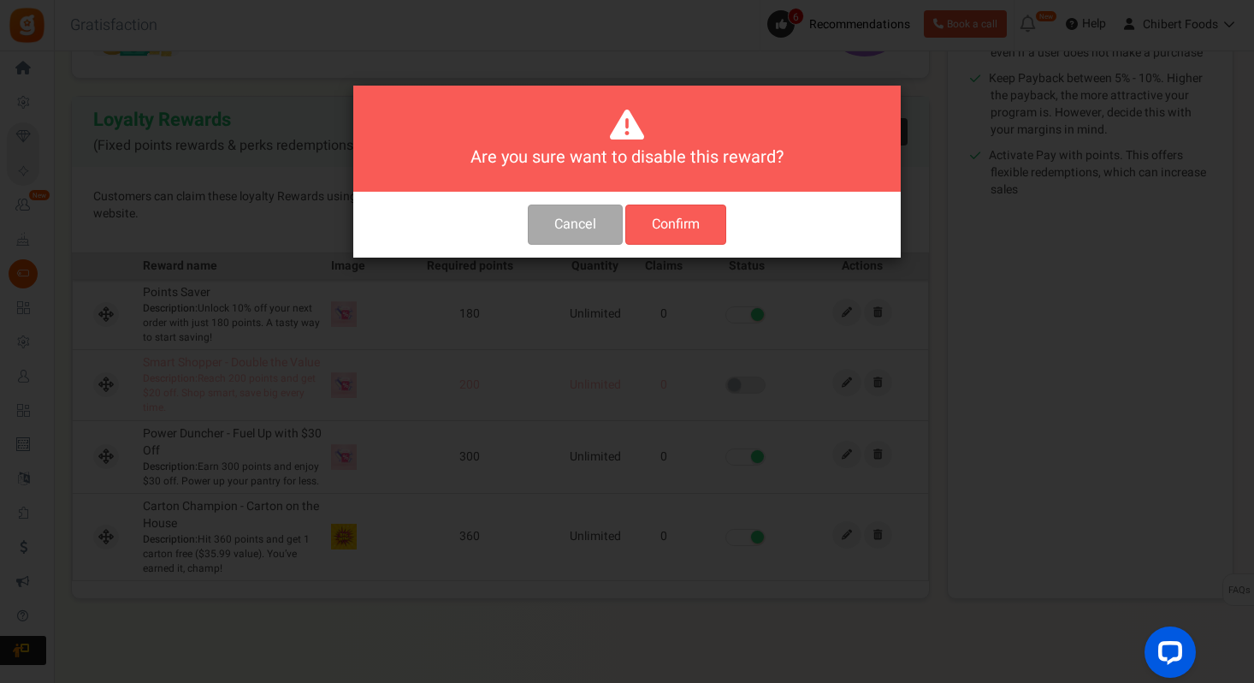
scroll to position [0, 0]
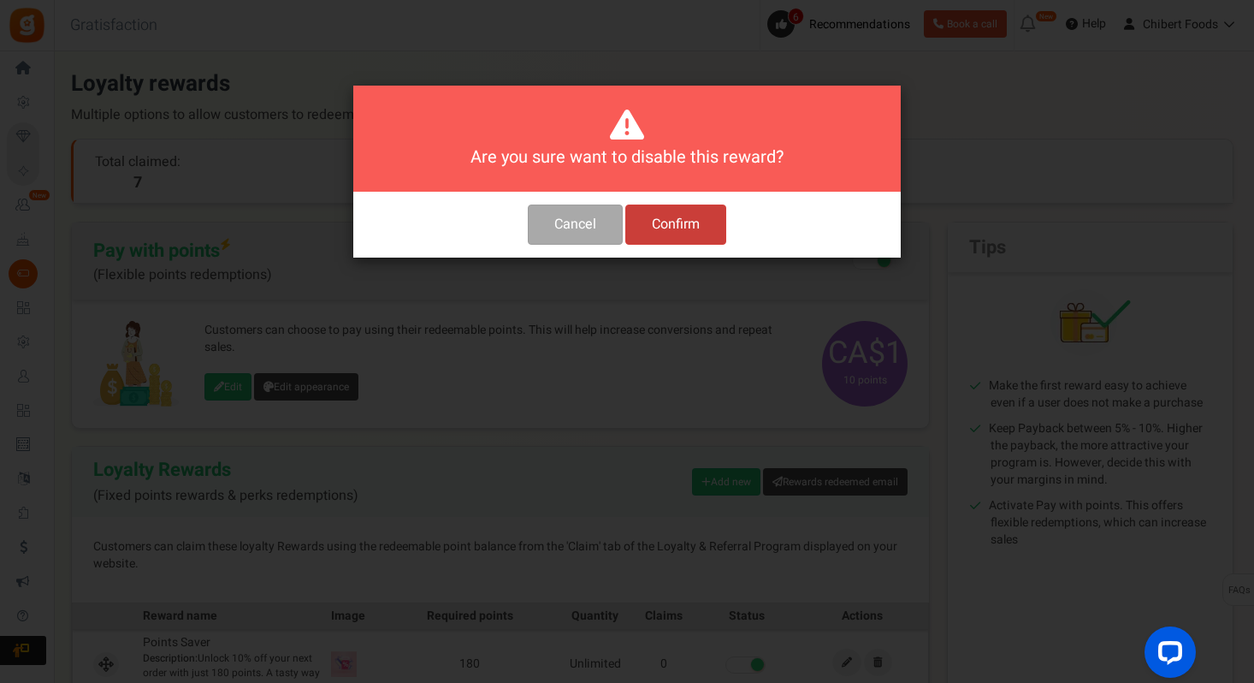
click at [683, 210] on button "Confirm" at bounding box center [675, 224] width 101 height 40
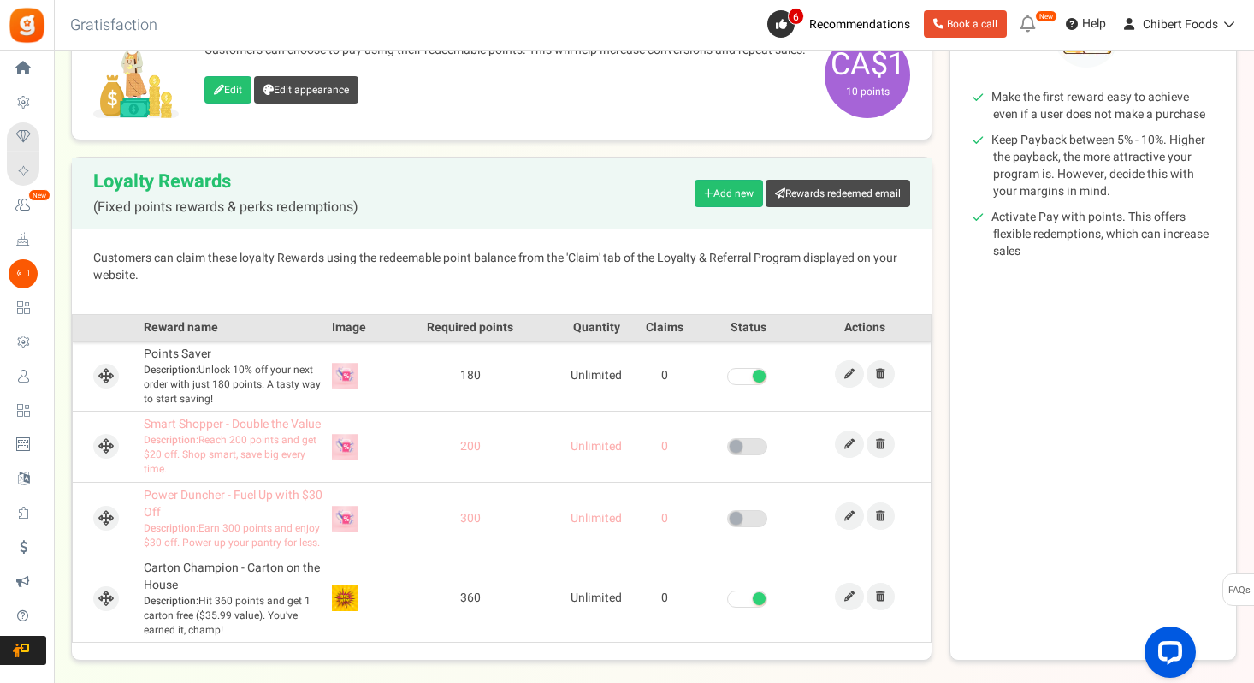
scroll to position [370, 0]
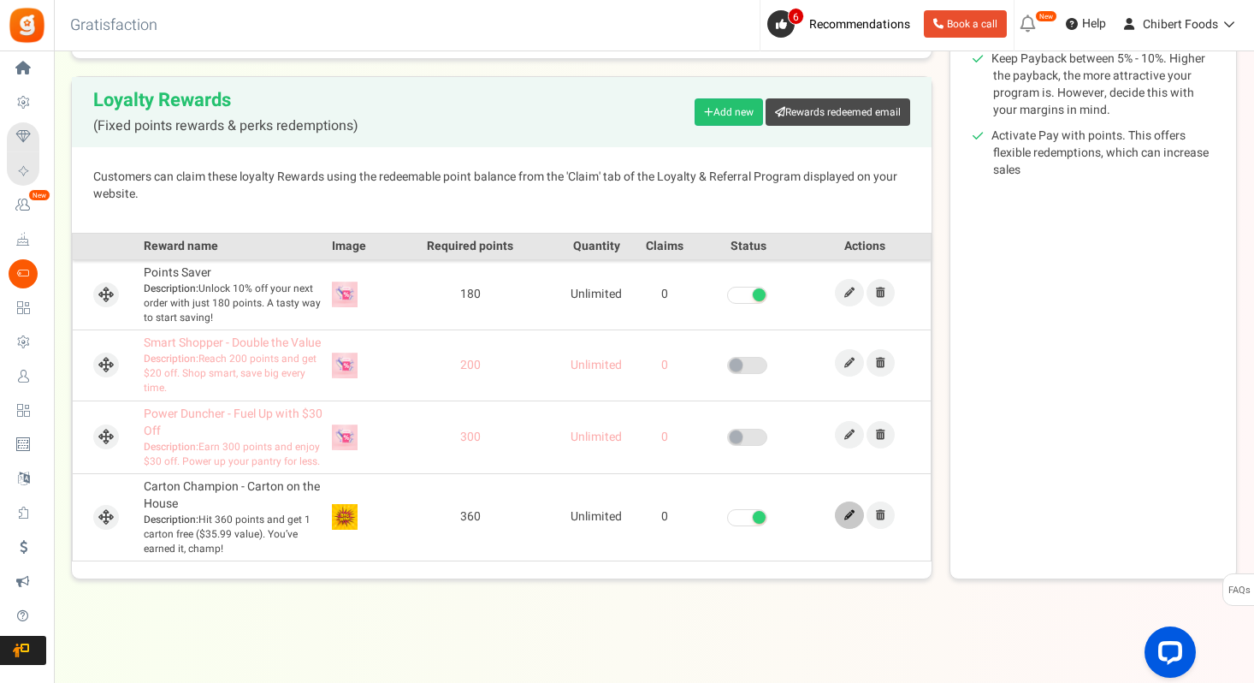
click at [842, 518] on link at bounding box center [849, 514] width 29 height 27
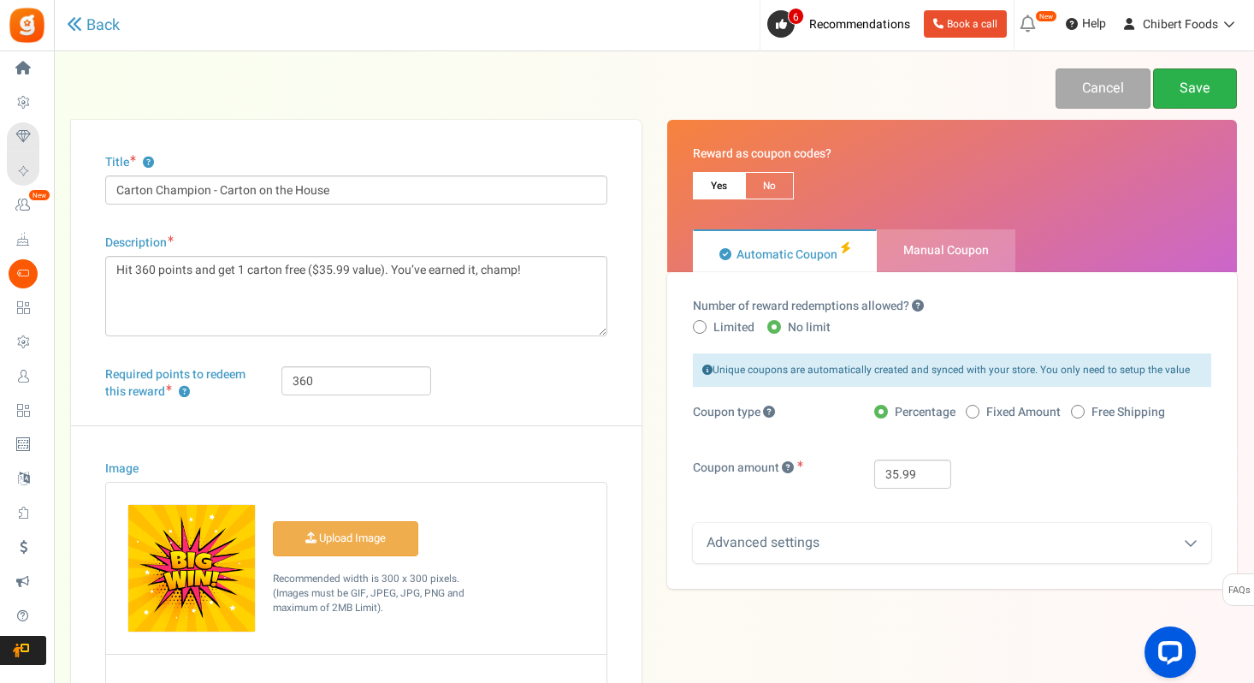
click at [1198, 94] on link "Save" at bounding box center [1195, 88] width 84 height 40
